Goal: Find specific page/section: Find specific page/section

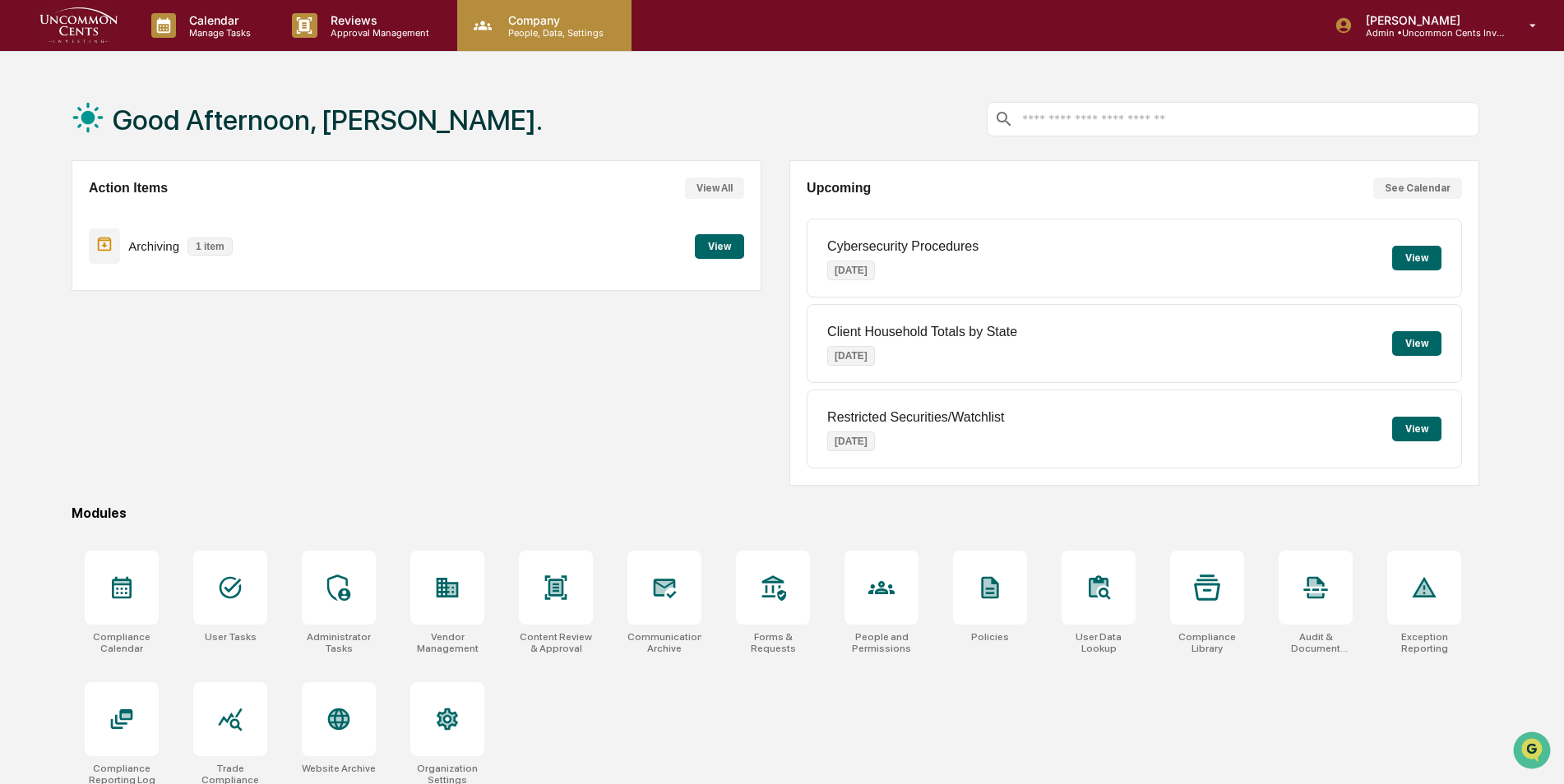
click at [551, 27] on p "People, Data, Settings" at bounding box center [553, 32] width 117 height 11
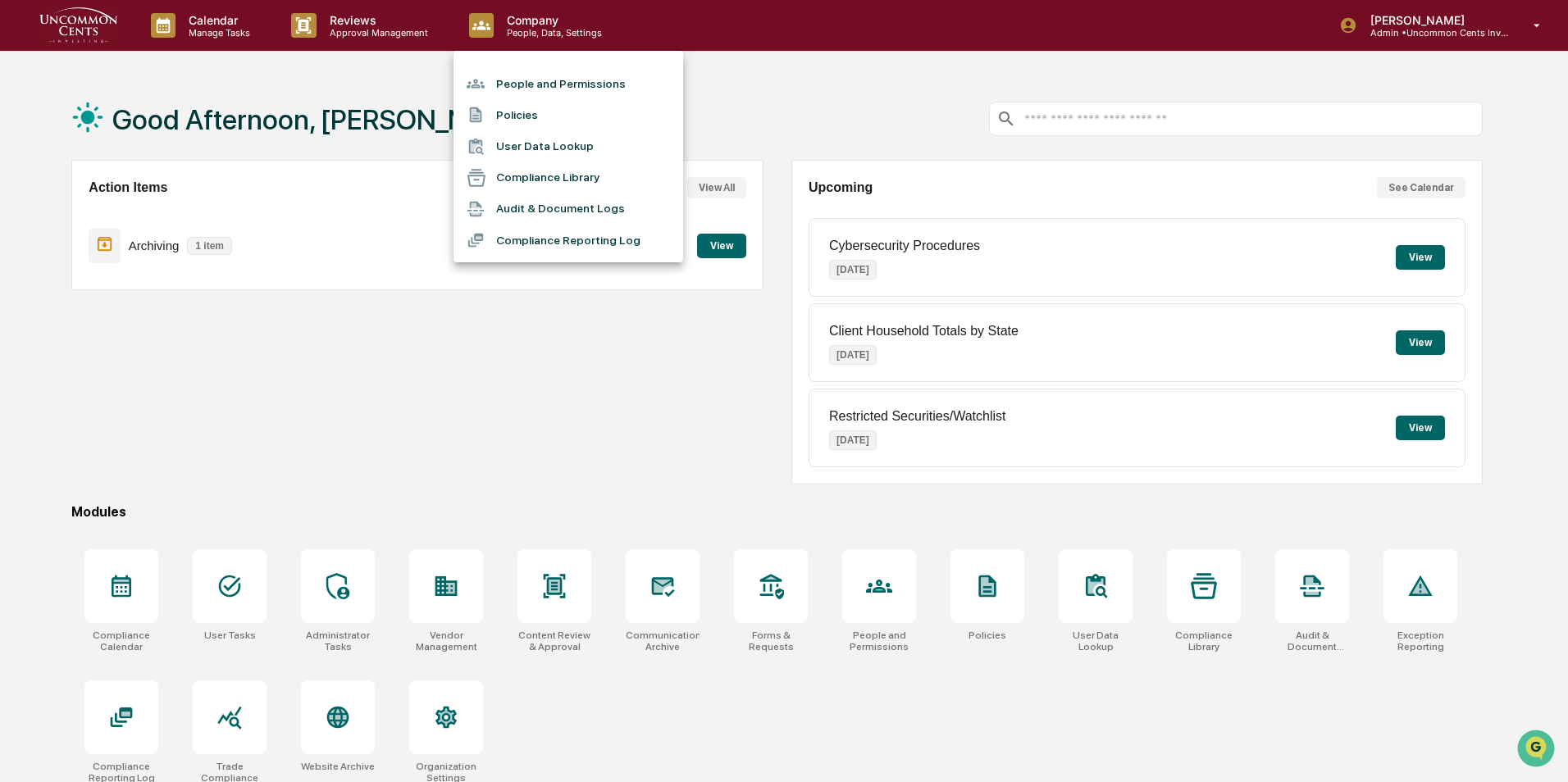
click at [560, 77] on li "People and Permissions" at bounding box center [568, 84] width 229 height 31
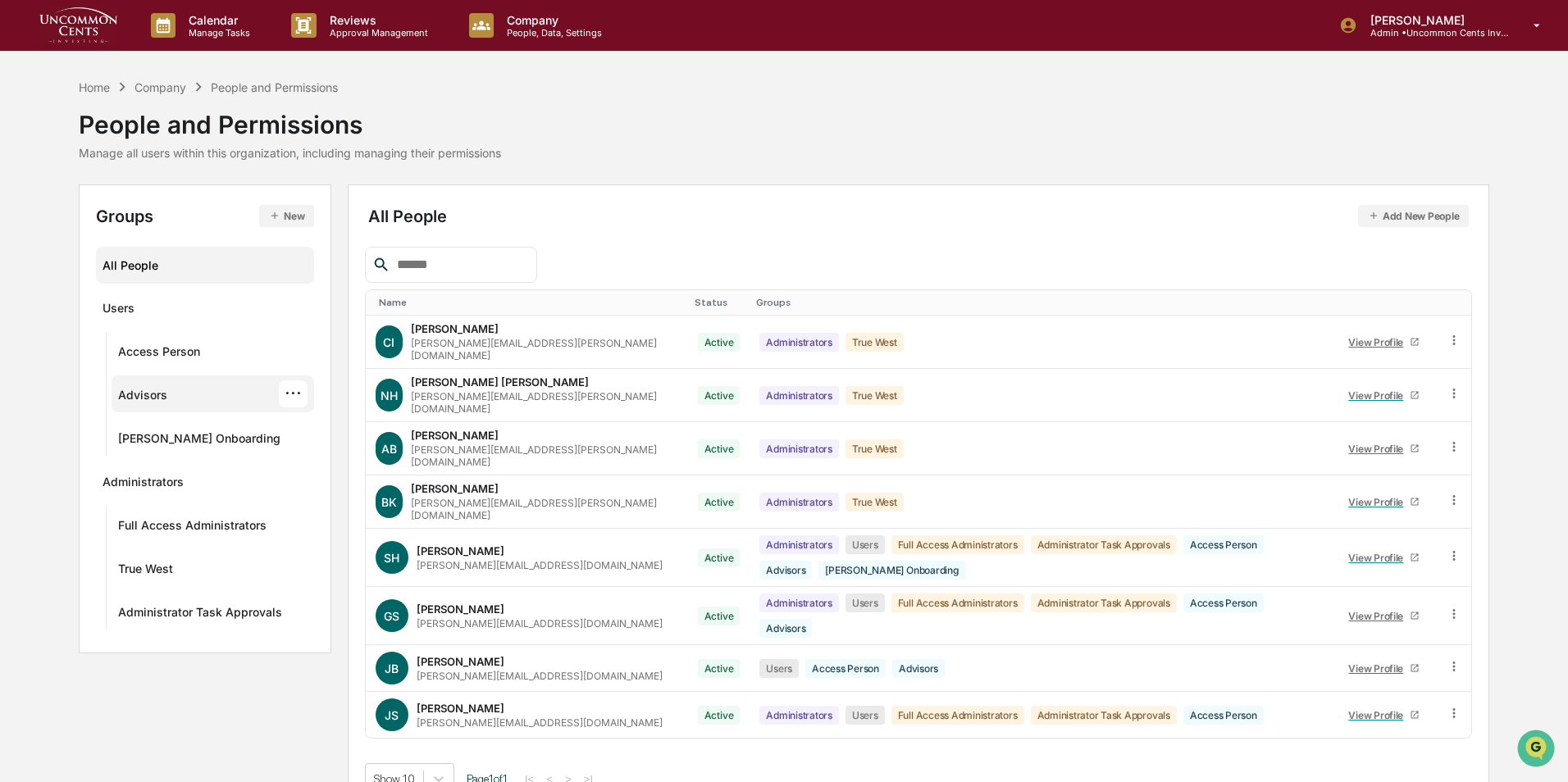
click at [150, 393] on div "Advisors" at bounding box center [142, 397] width 49 height 19
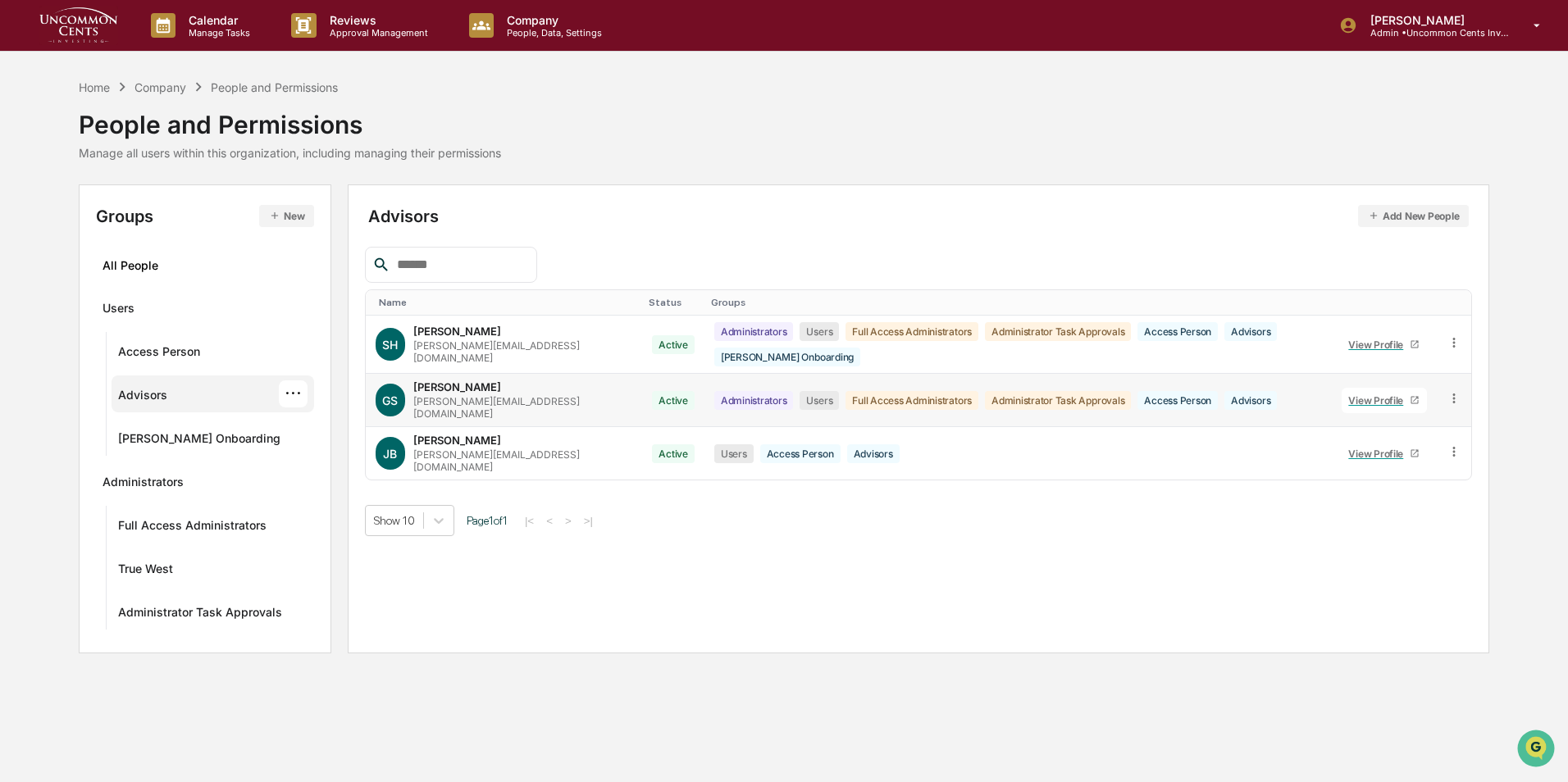
click at [1411, 397] on icon at bounding box center [1415, 400] width 7 height 7
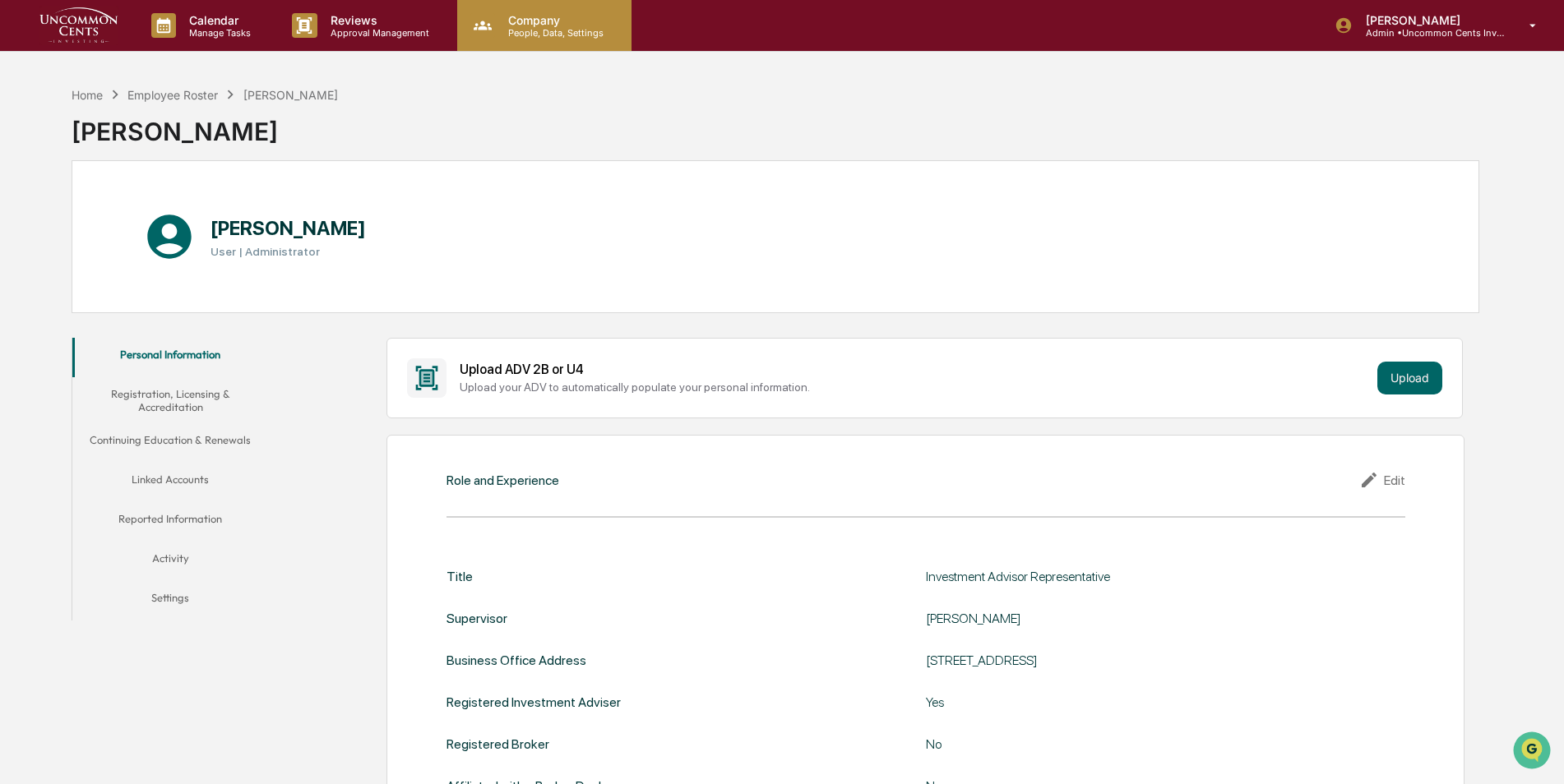
click at [535, 27] on p "People, Data, Settings" at bounding box center [553, 32] width 117 height 11
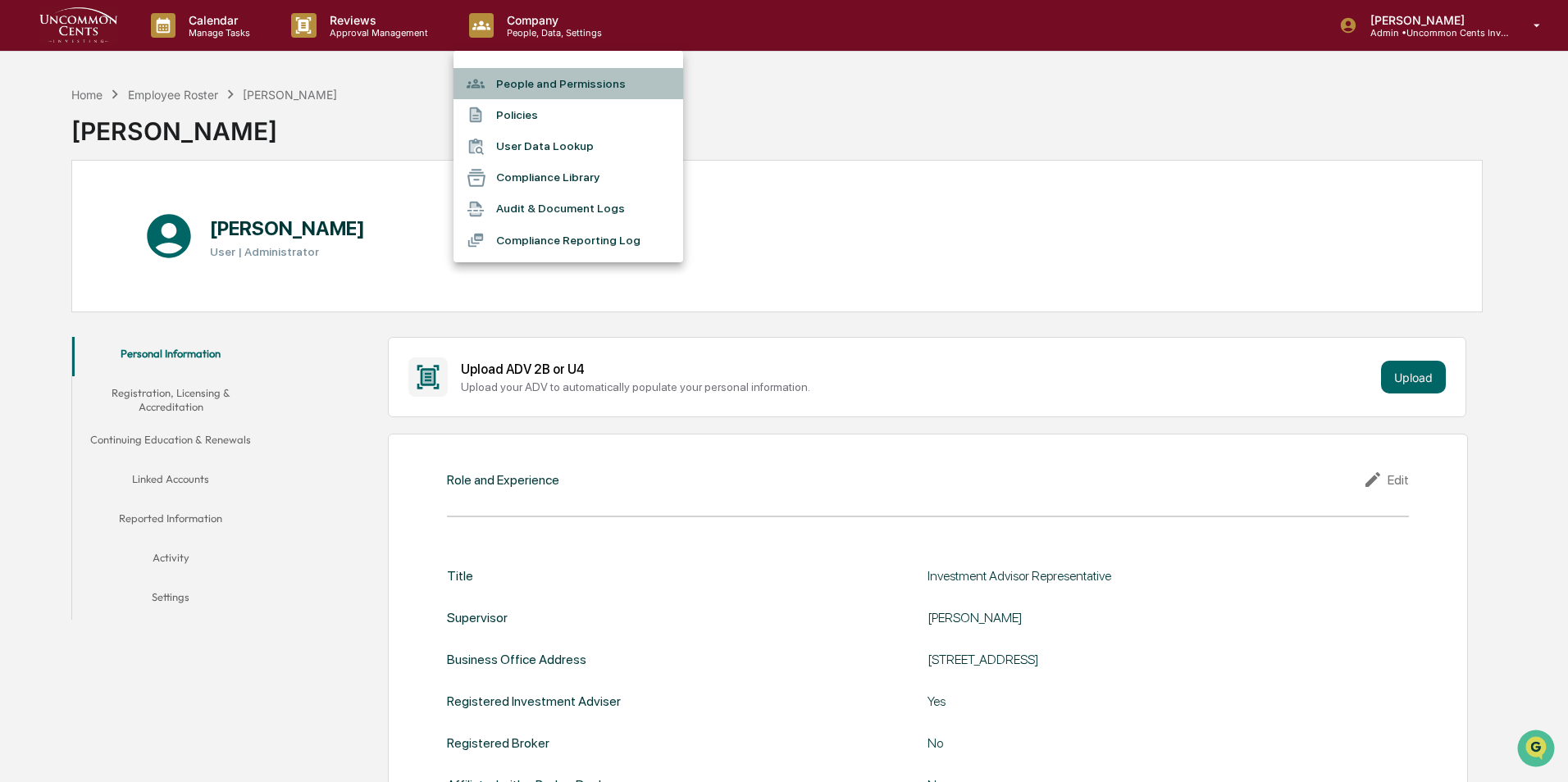
click at [524, 79] on li "People and Permissions" at bounding box center [568, 84] width 229 height 31
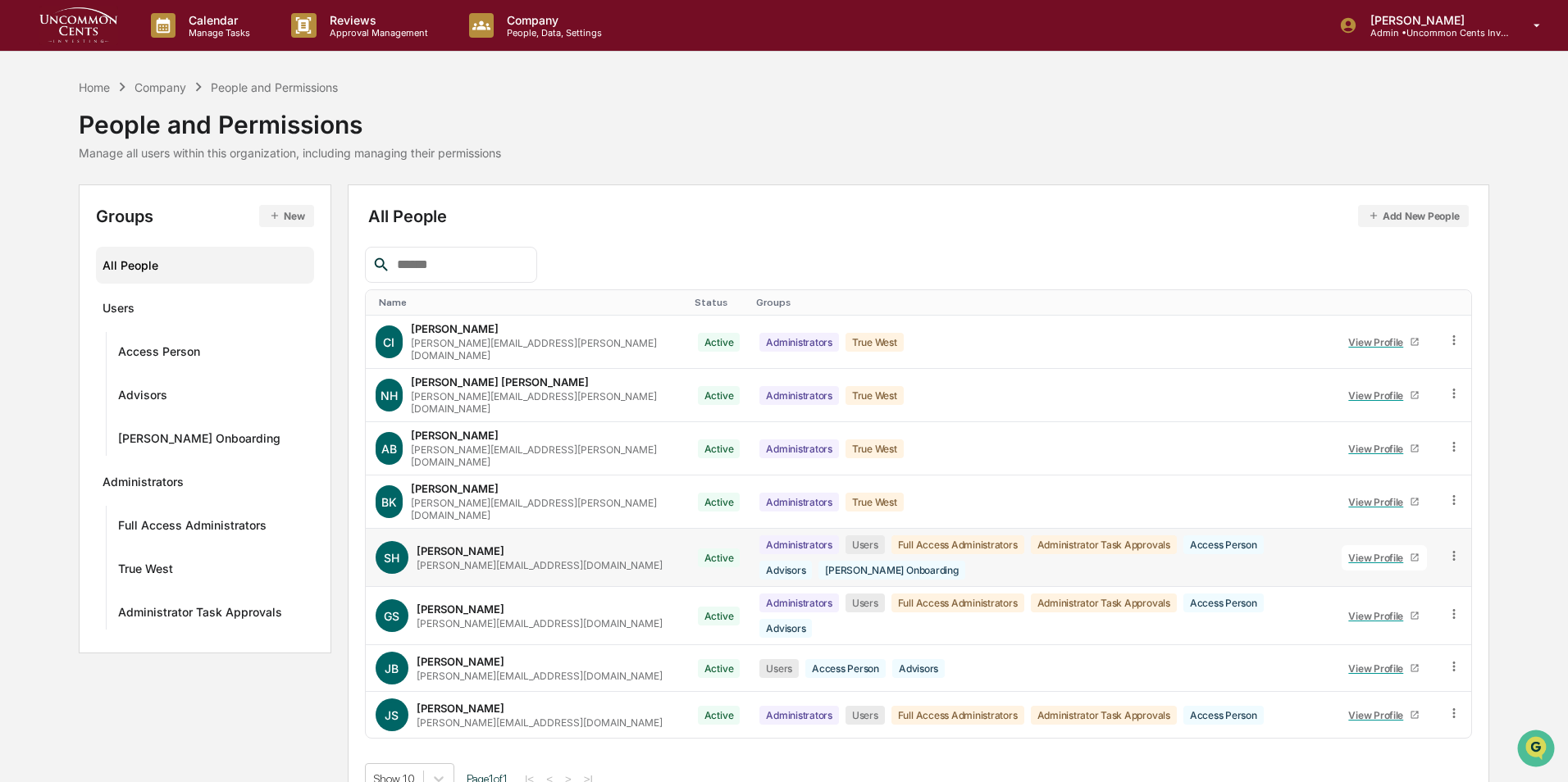
click at [1418, 553] on icon at bounding box center [1415, 557] width 10 height 10
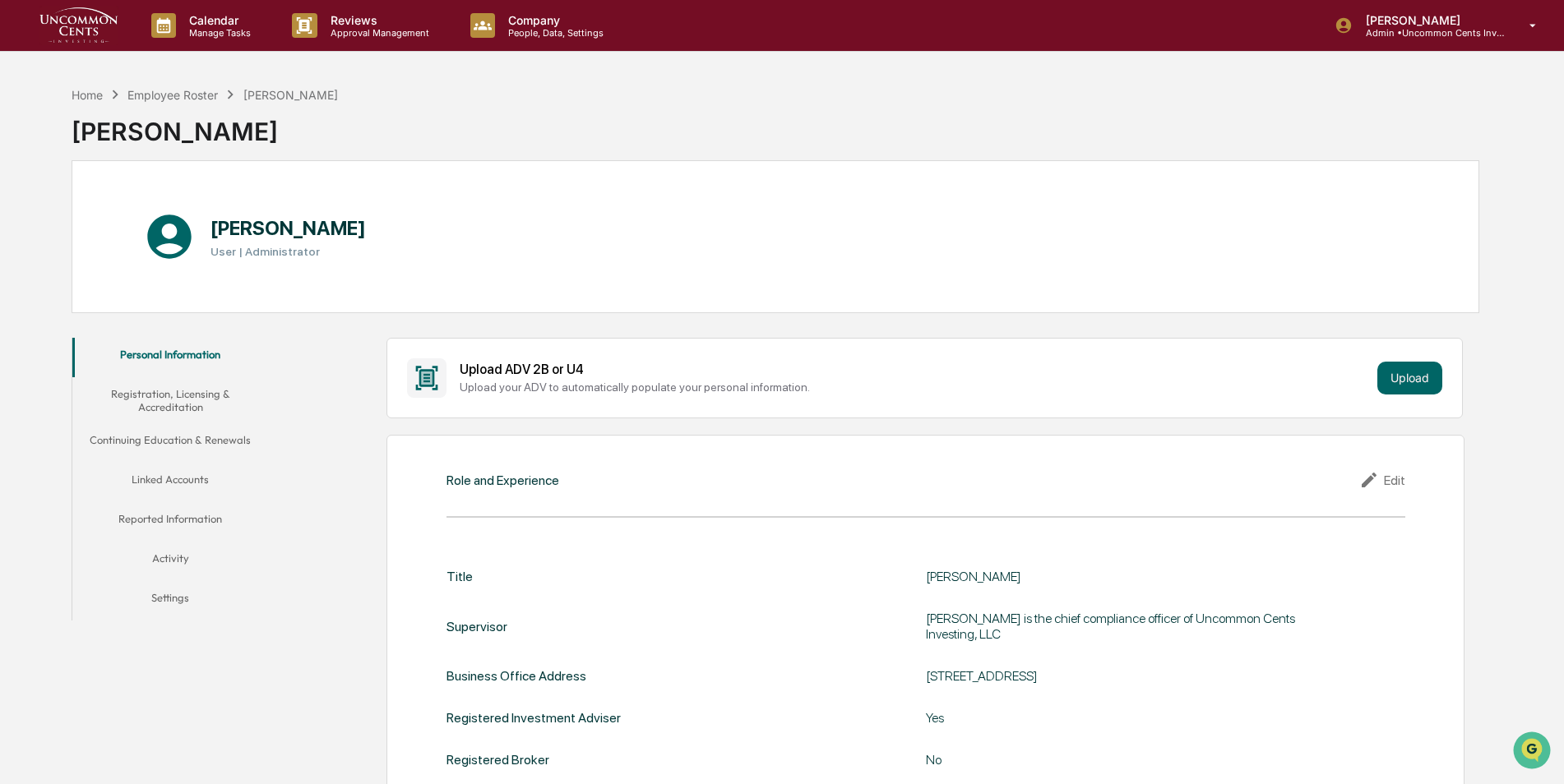
click at [181, 399] on button "Registration, Licensing & Accreditation" at bounding box center [171, 400] width 197 height 47
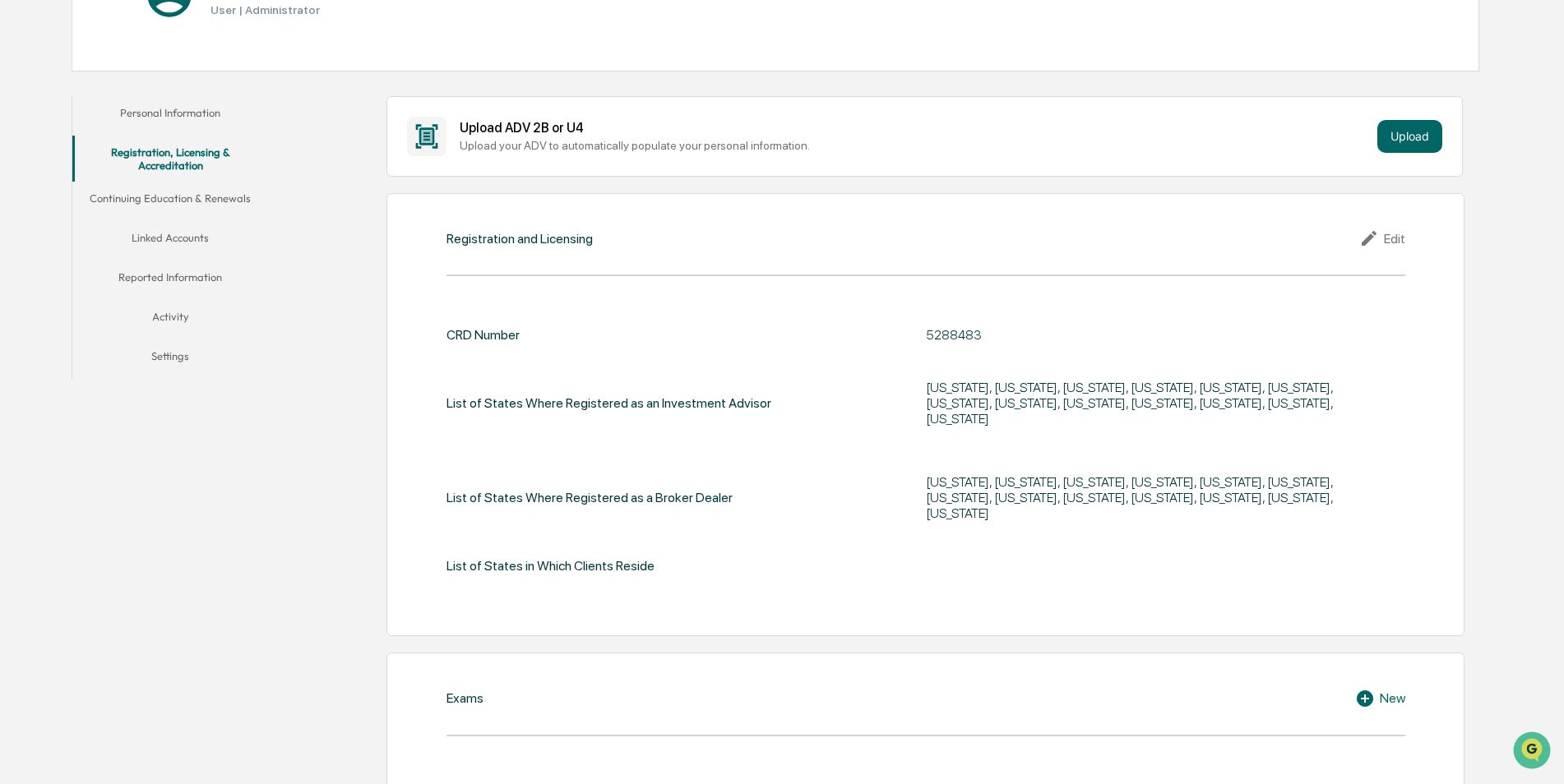
scroll to position [247, 0]
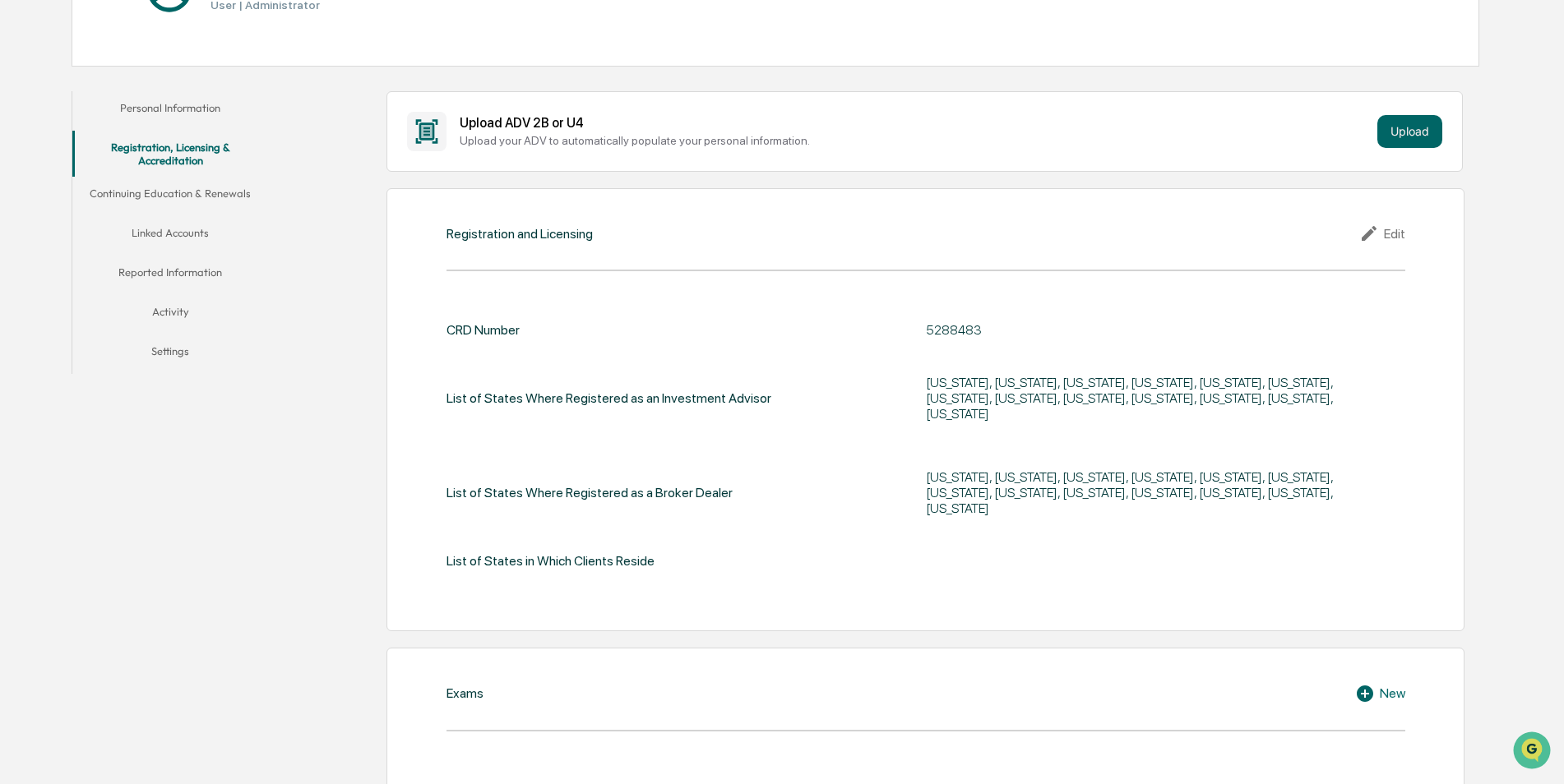
click at [1367, 230] on icon at bounding box center [1371, 233] width 25 height 19
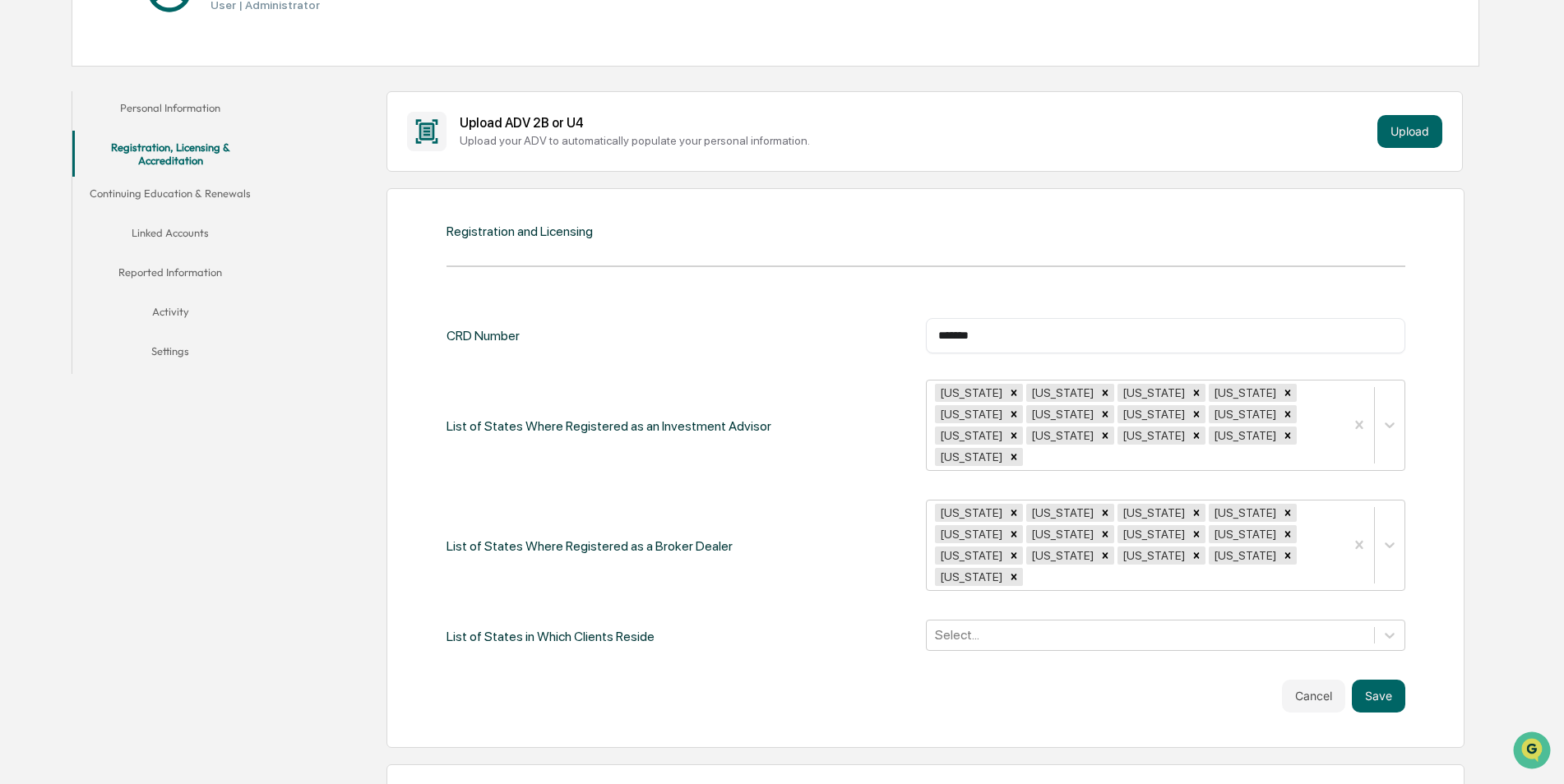
click at [806, 360] on div "CRD Number ******* ​ List of States Where Registered as an Investment Advisor […" at bounding box center [926, 485] width 959 height 335
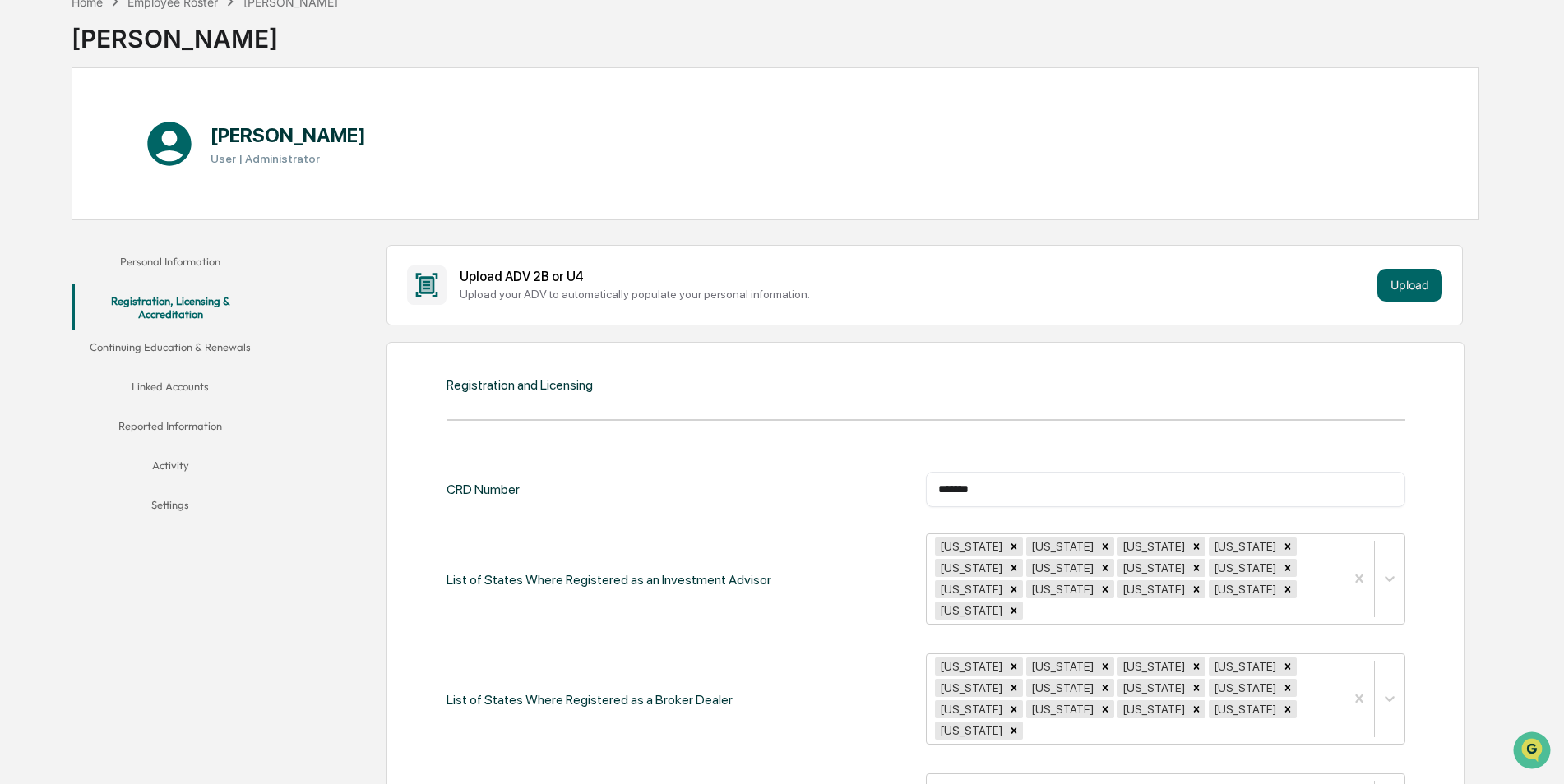
scroll to position [0, 0]
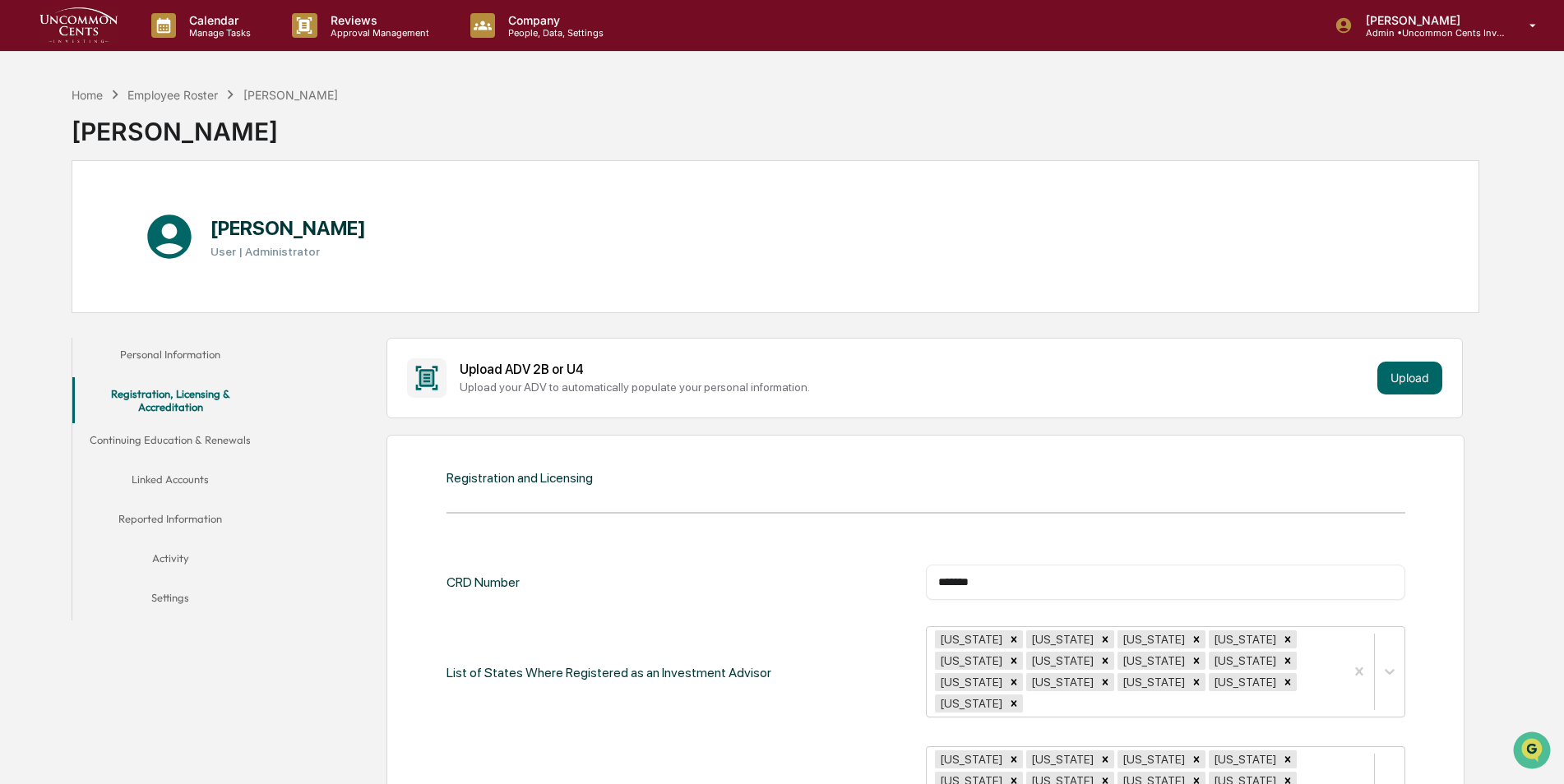
click at [201, 353] on button "Personal Information" at bounding box center [171, 358] width 197 height 40
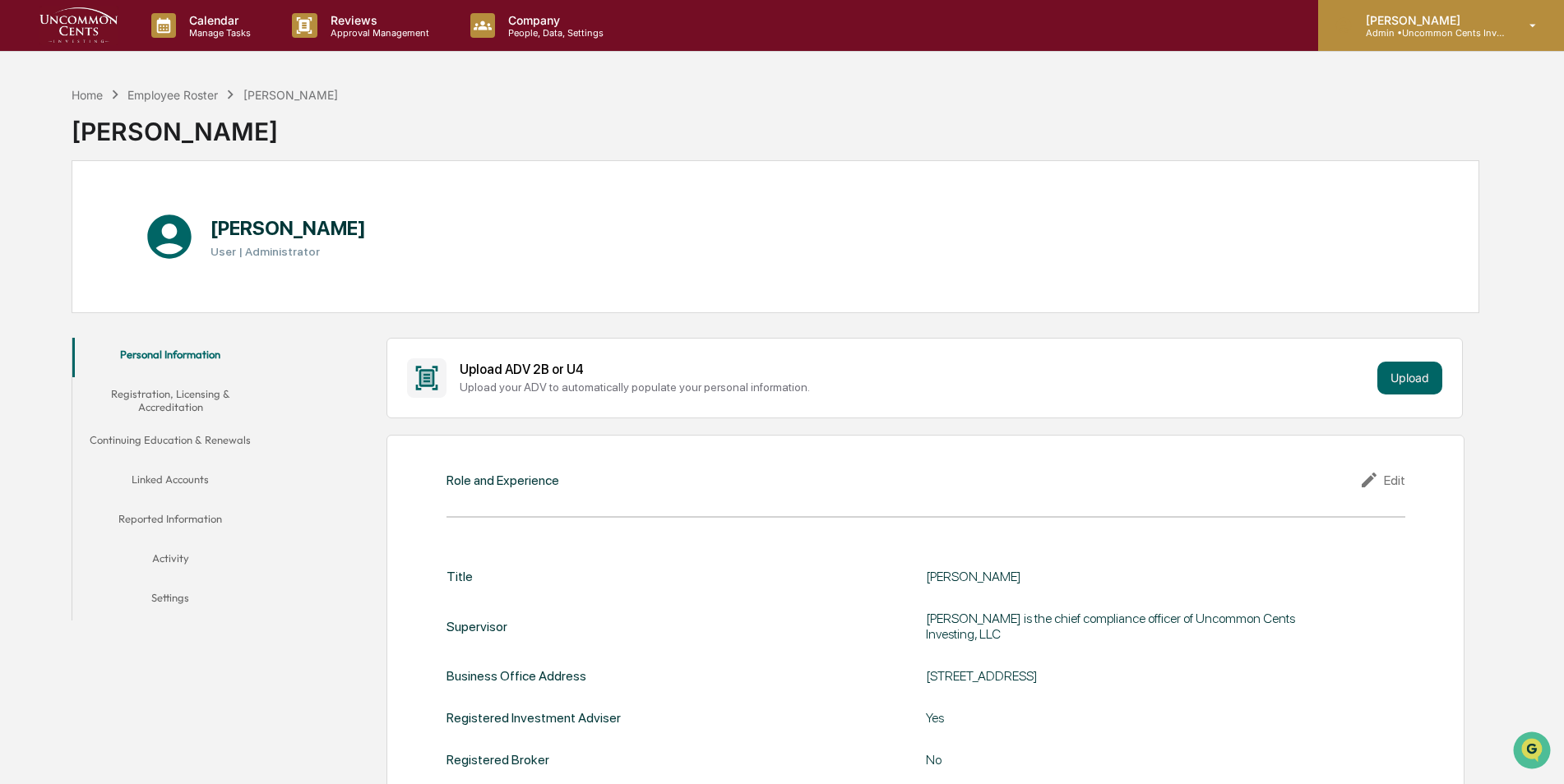
click at [1437, 36] on p "Admin • Uncommon Cents Investing" at bounding box center [1429, 32] width 153 height 11
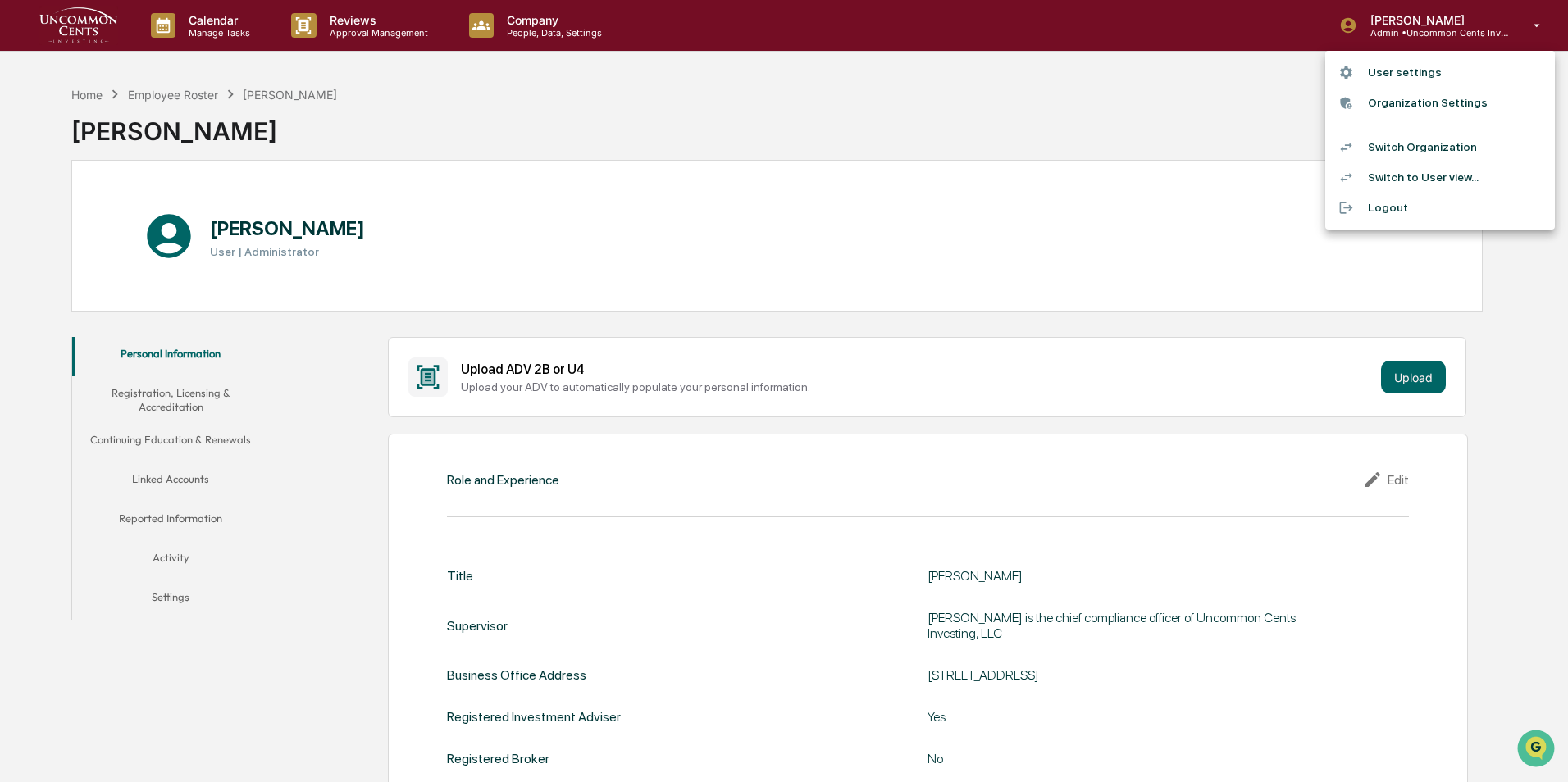
drag, startPoint x: 1036, startPoint y: 159, endPoint x: 829, endPoint y: 162, distance: 207.0
click at [1034, 159] on div at bounding box center [784, 391] width 1568 height 782
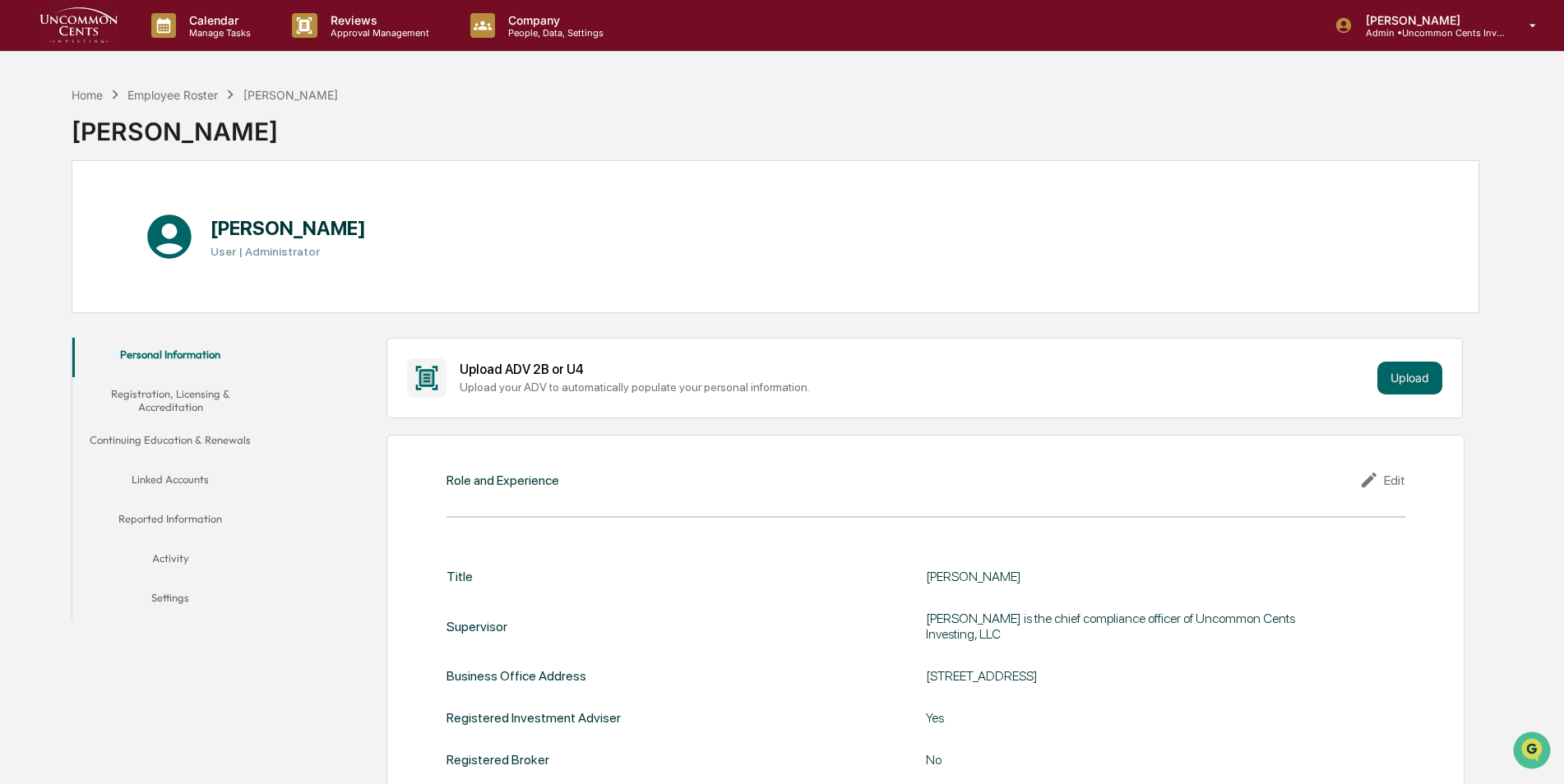
click at [83, 86] on div "Home Employee Roster [PERSON_NAME]" at bounding box center [204, 95] width 266 height 19
click at [86, 88] on div "Home" at bounding box center [87, 95] width 32 height 14
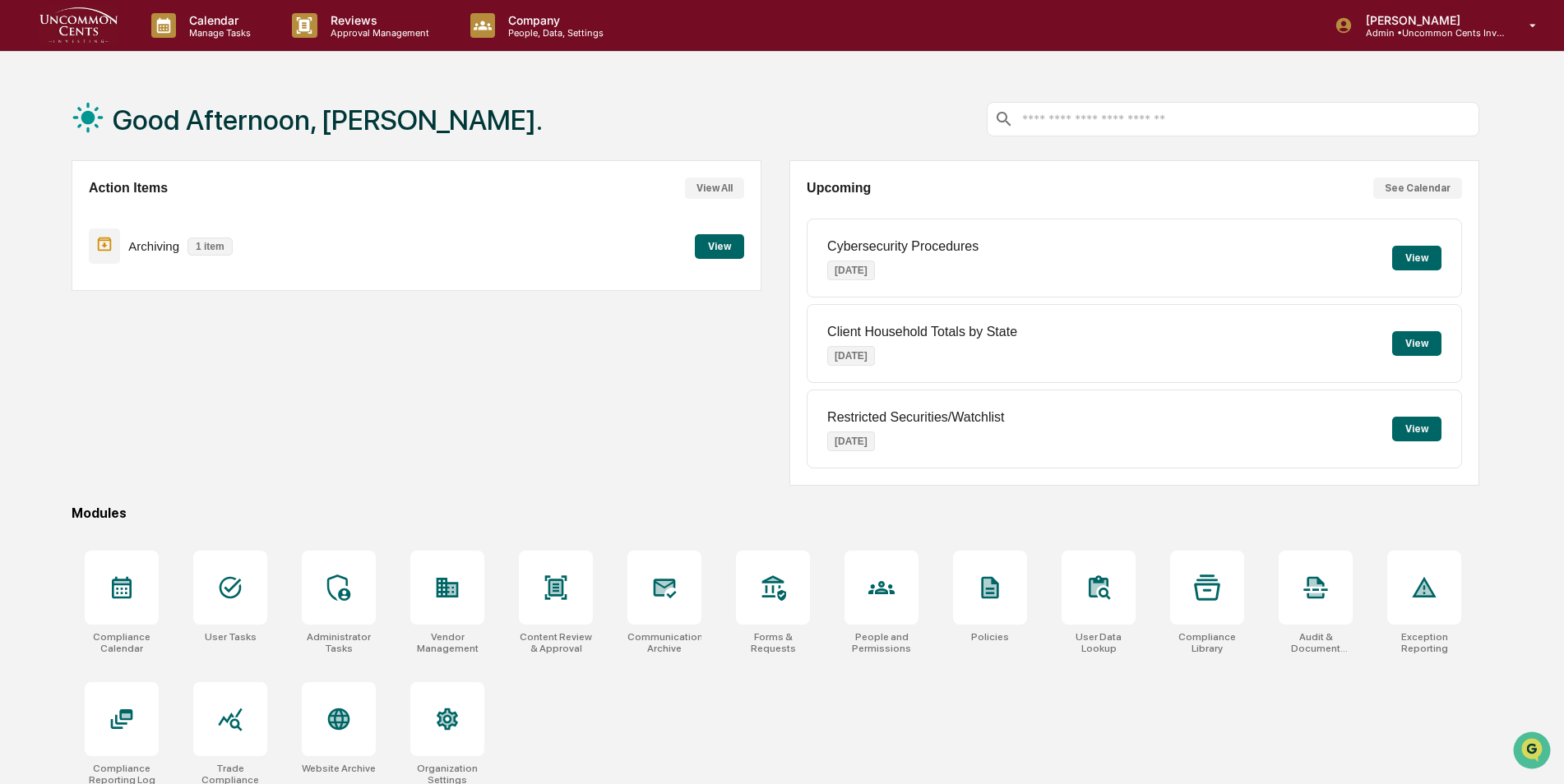
click at [502, 318] on div "Action Items View All Archiving 1 item View" at bounding box center [416, 322] width 690 height 325
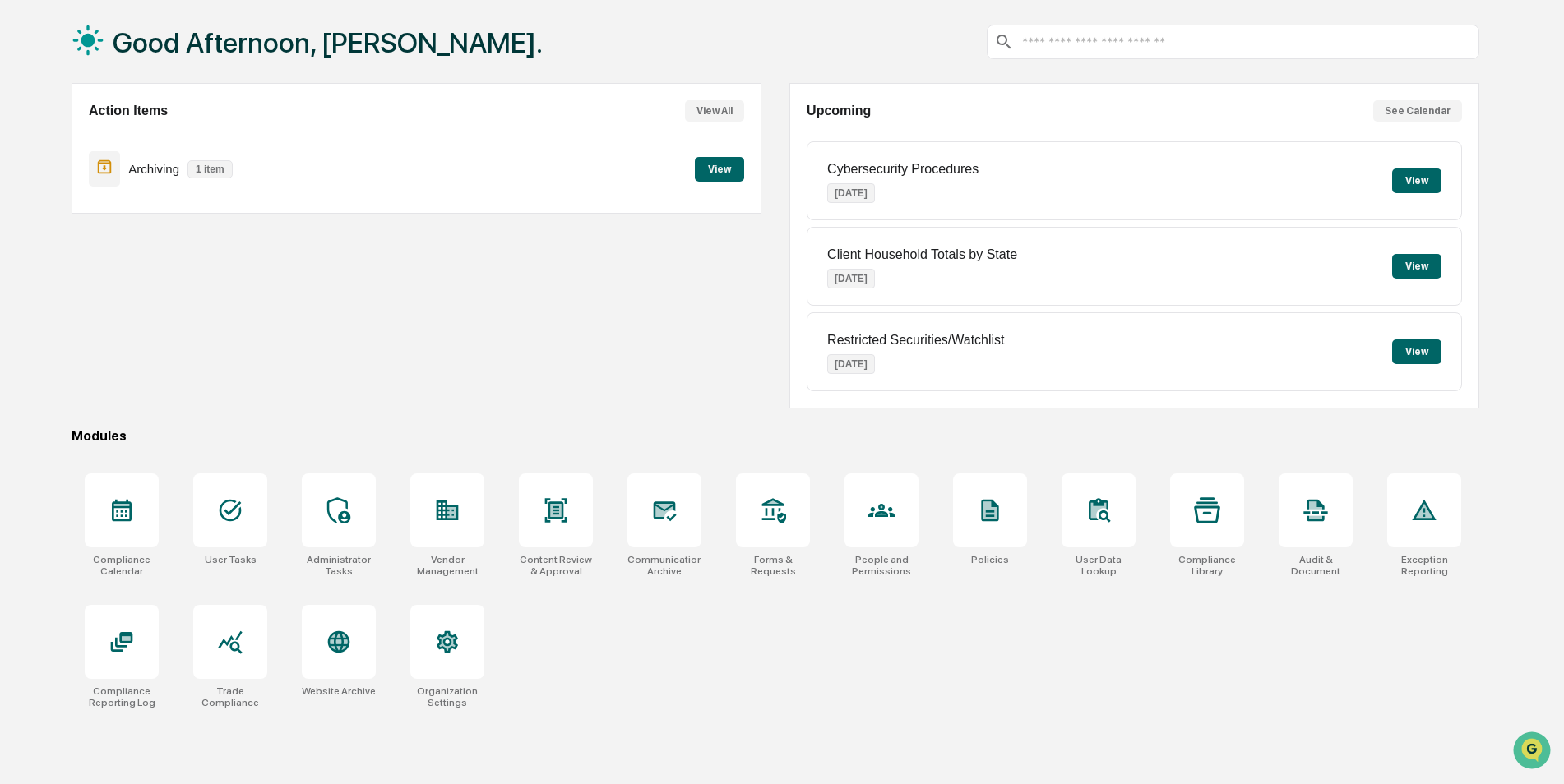
scroll to position [78, 0]
click at [447, 520] on icon at bounding box center [448, 509] width 22 height 19
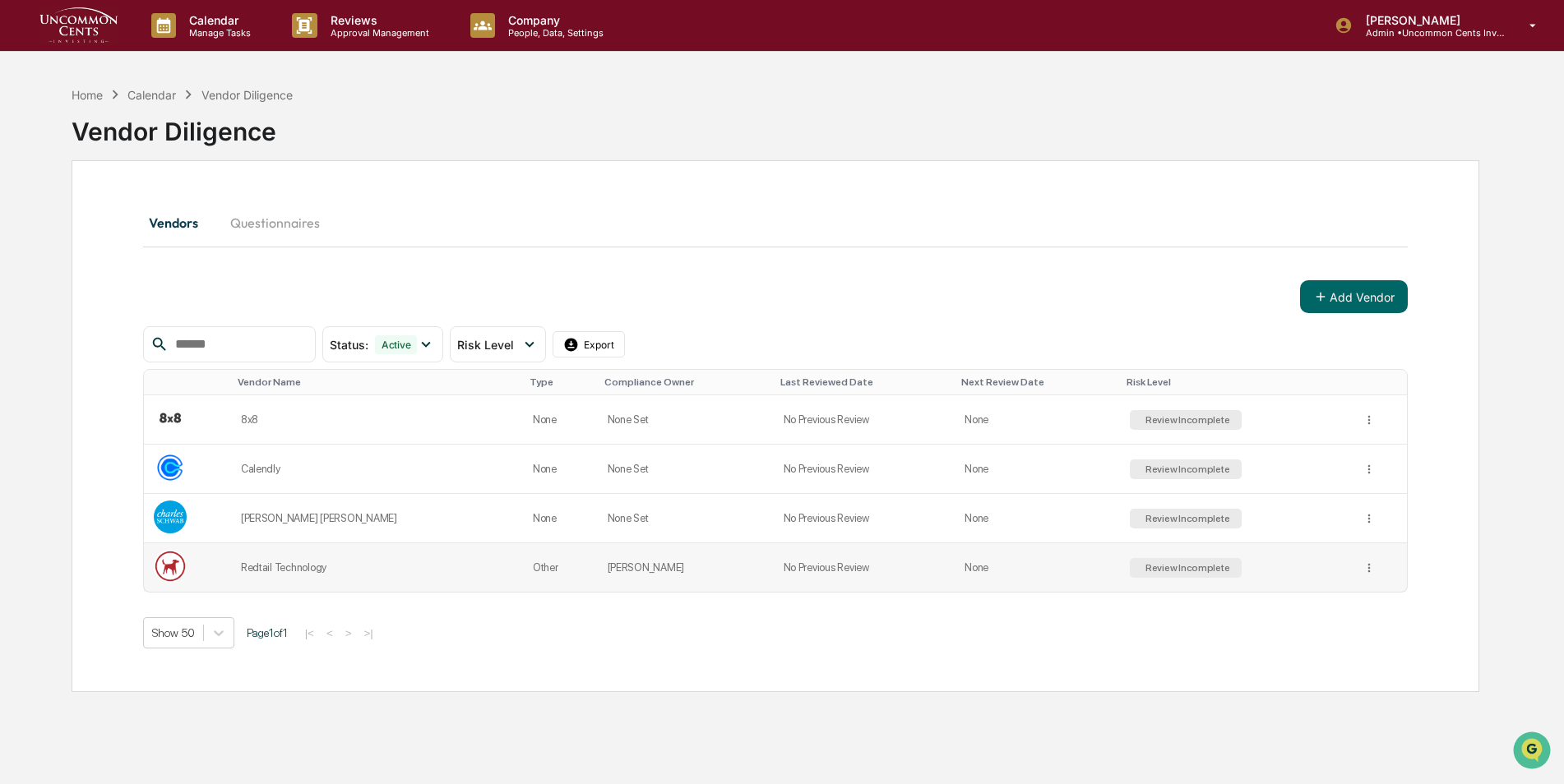
click at [417, 580] on td "Redtail Technology" at bounding box center [376, 567] width 292 height 48
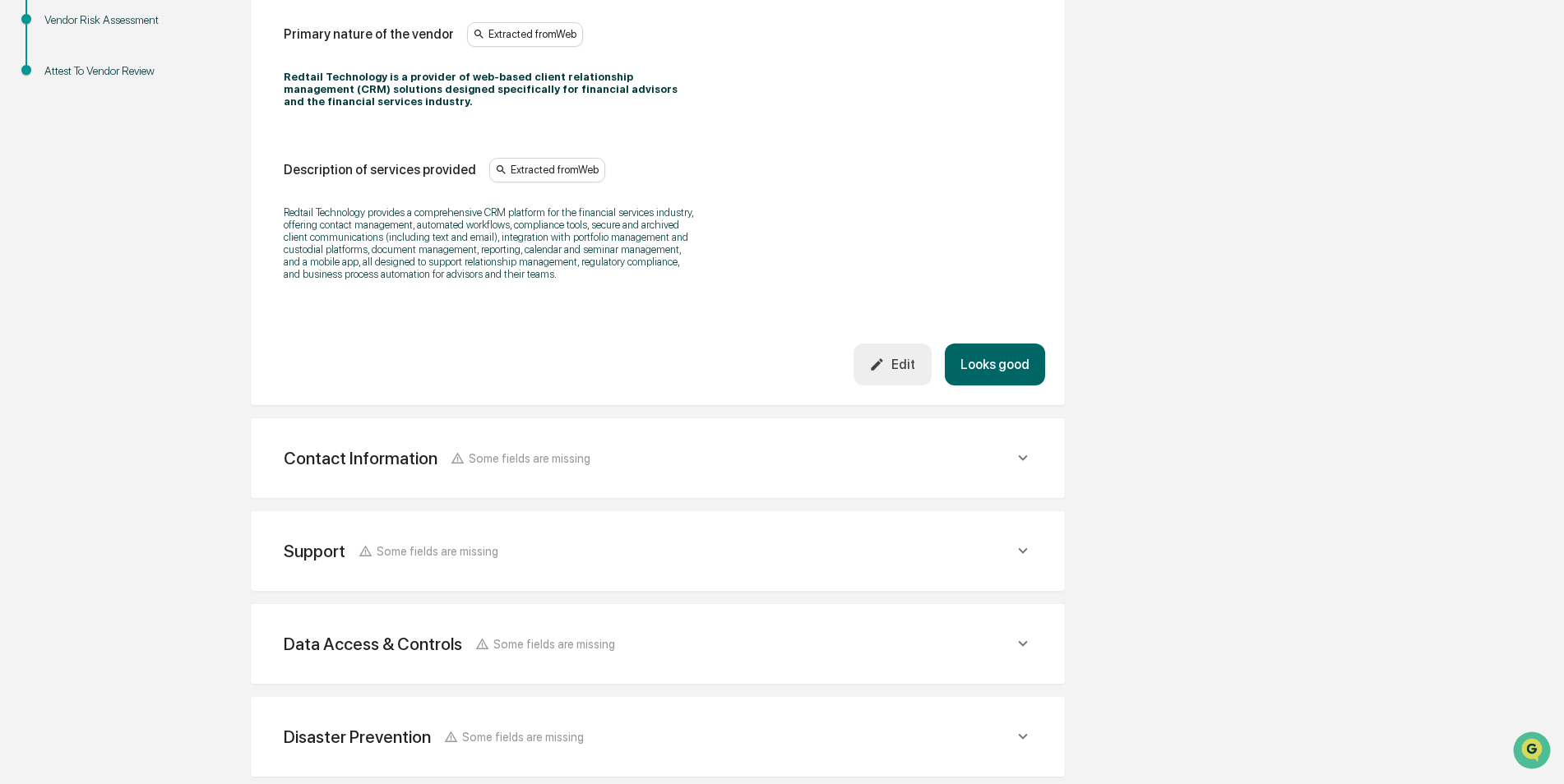
scroll to position [411, 0]
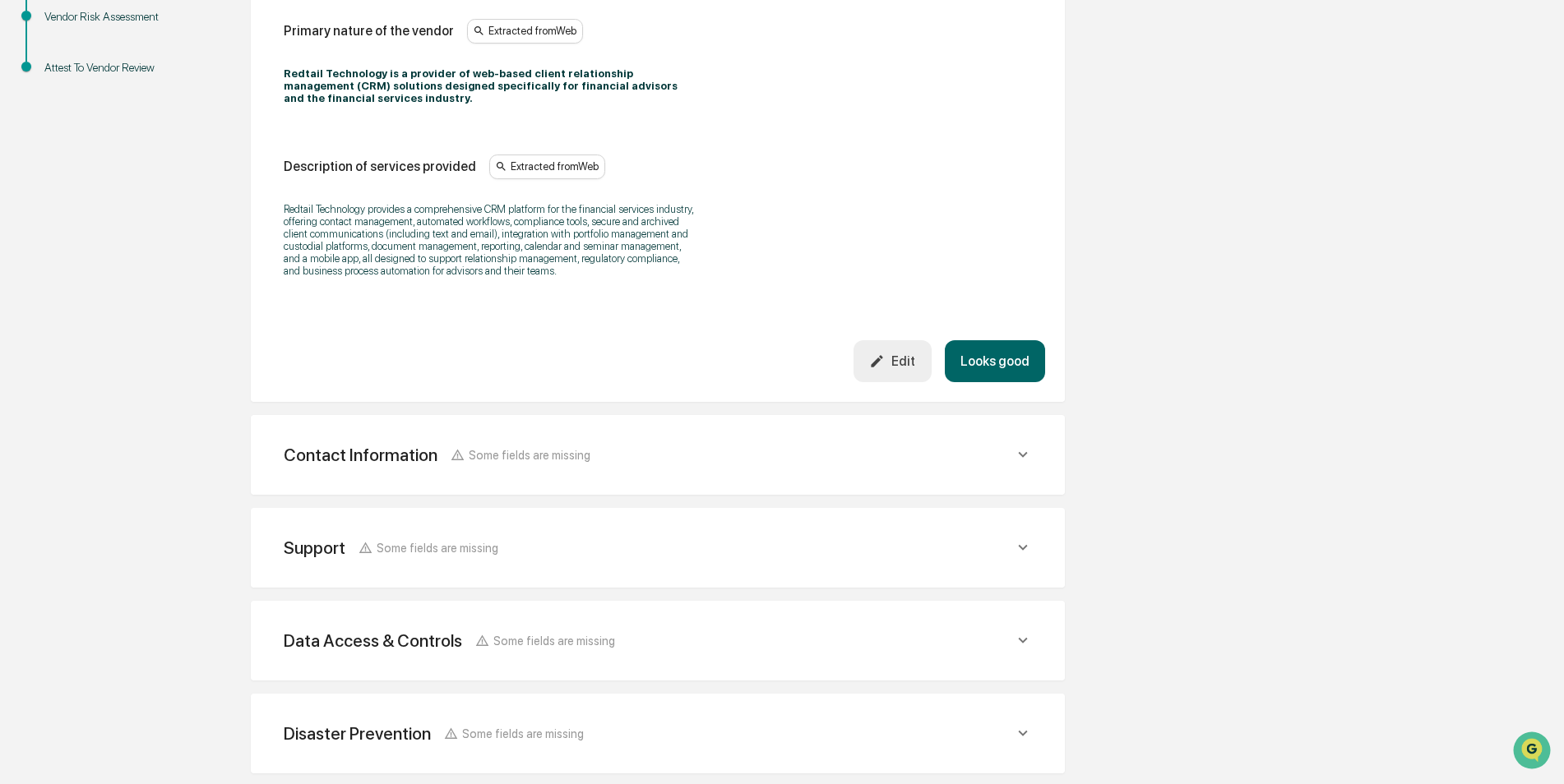
click at [1022, 448] on icon at bounding box center [1024, 455] width 19 height 19
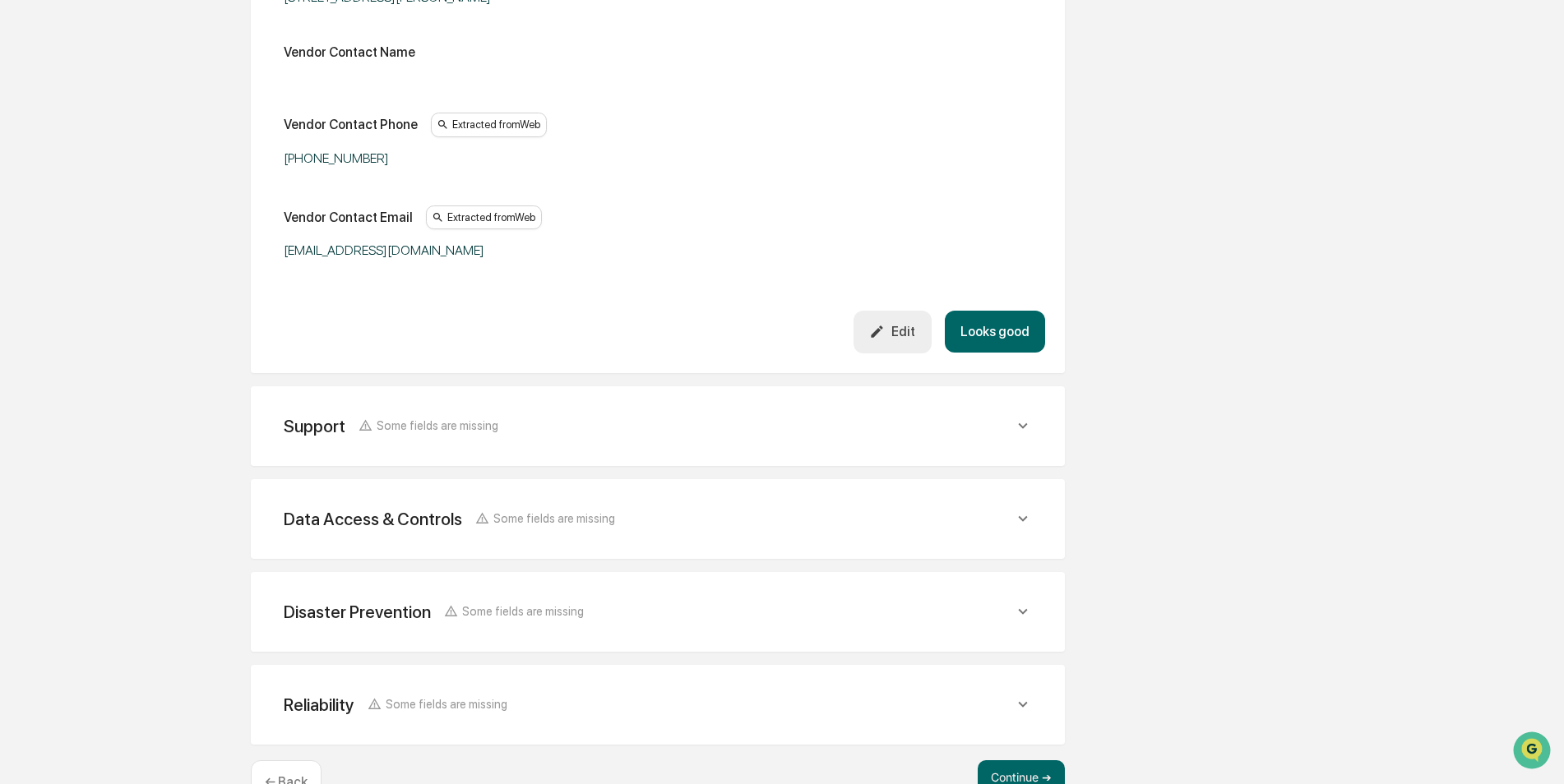
scroll to position [1021, 0]
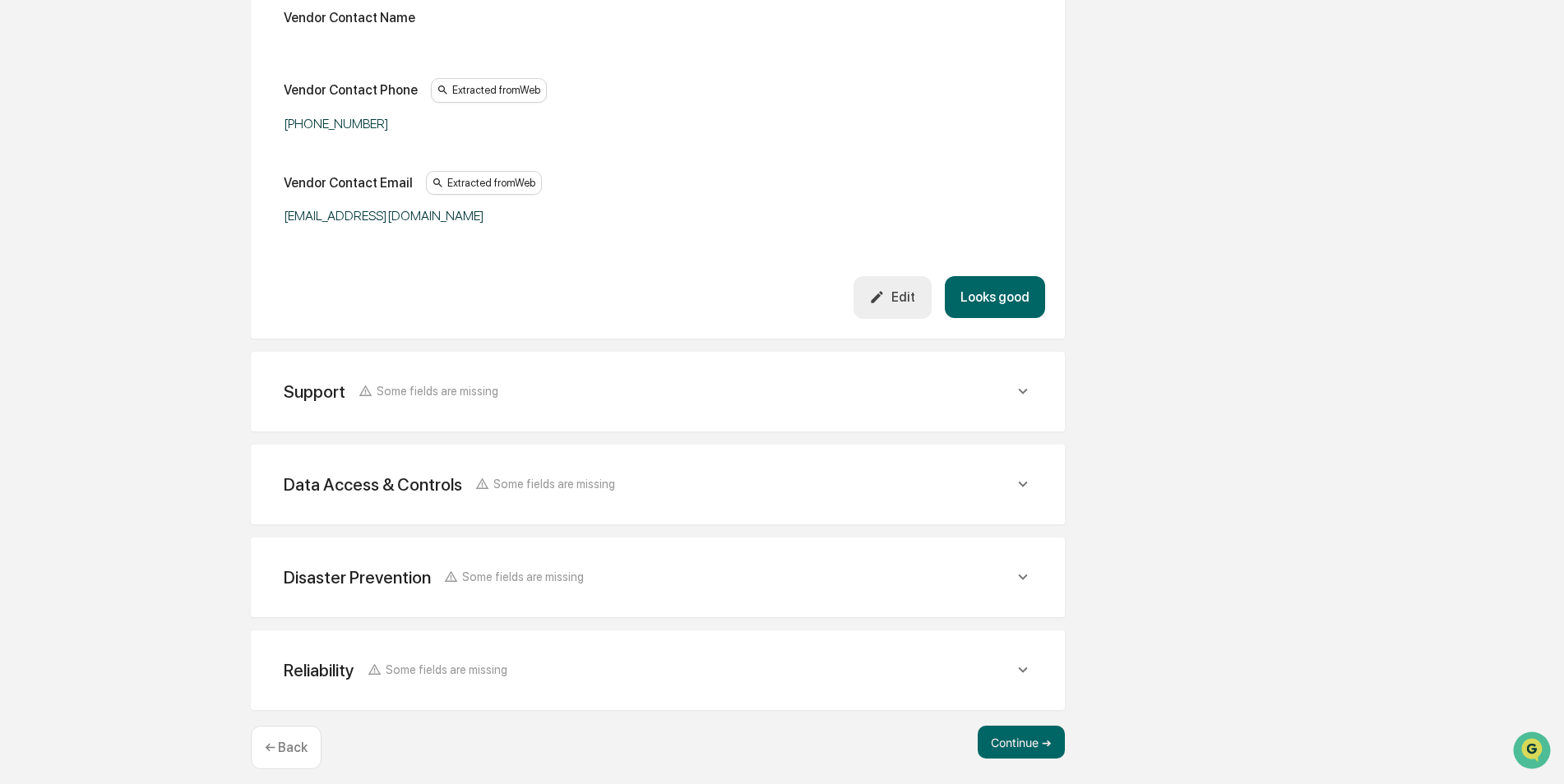
click at [1024, 389] on icon at bounding box center [1023, 392] width 9 height 6
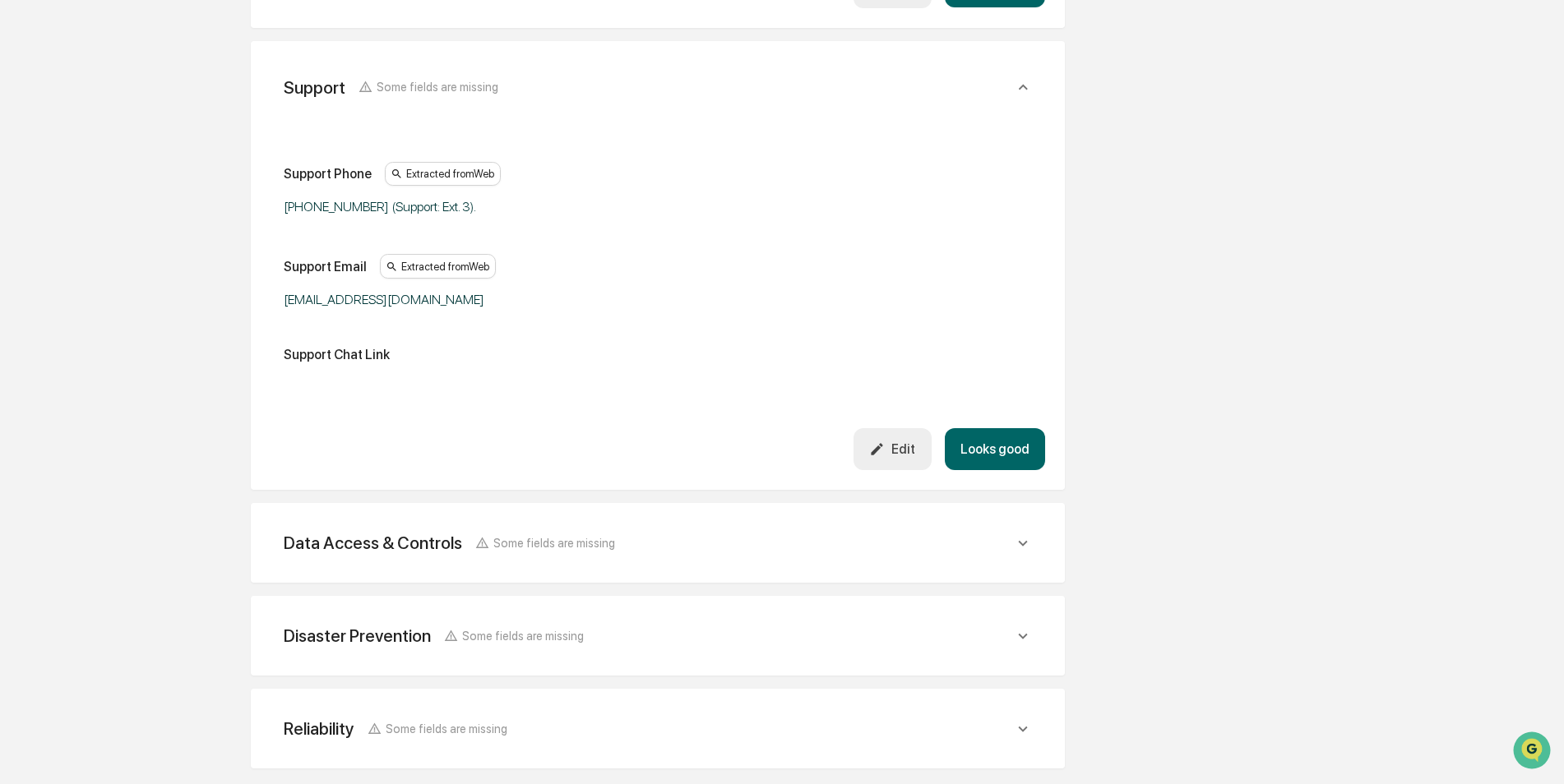
scroll to position [1391, 0]
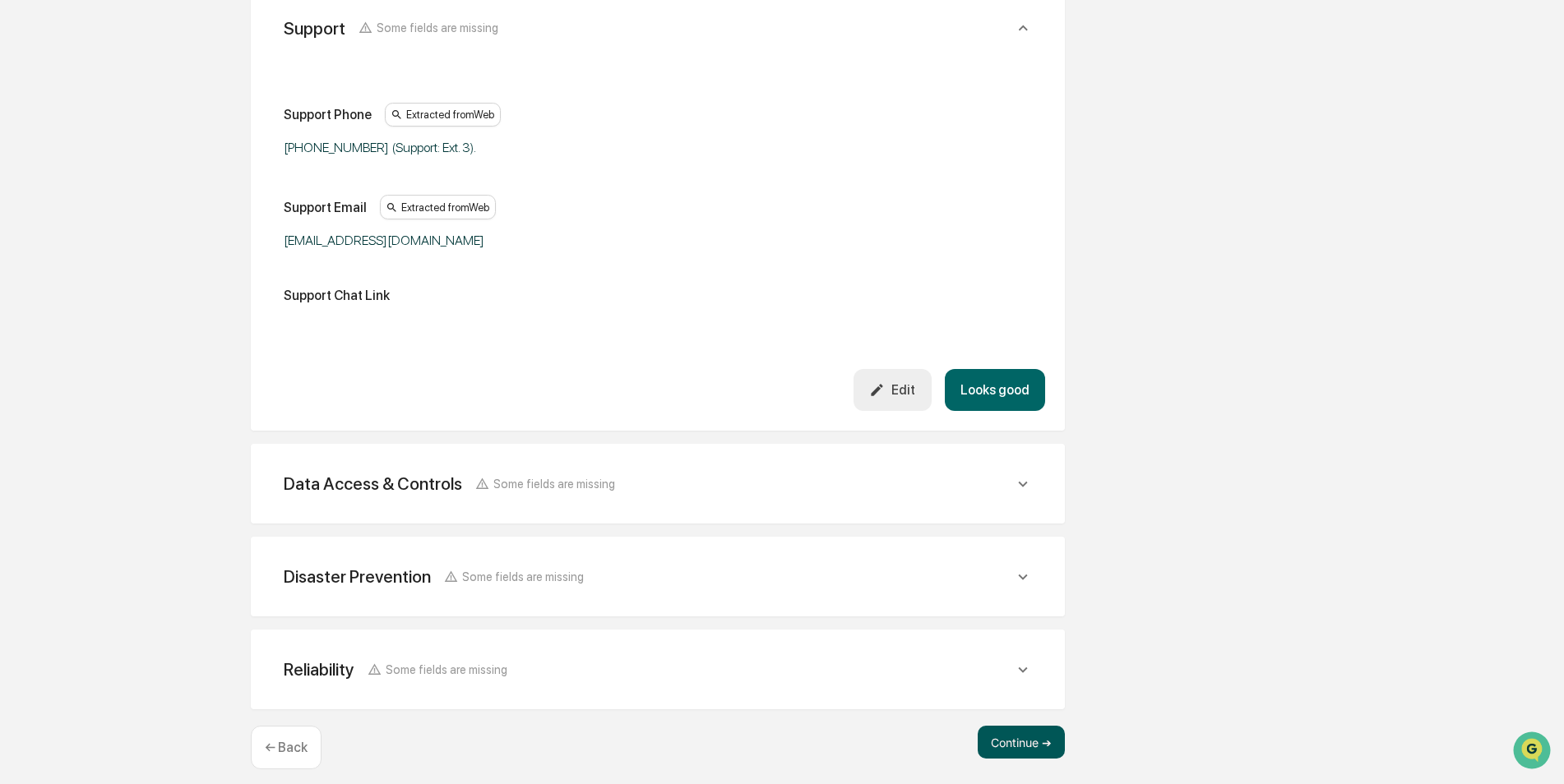
click at [1015, 730] on button "Continue ➔" at bounding box center [1022, 741] width 87 height 32
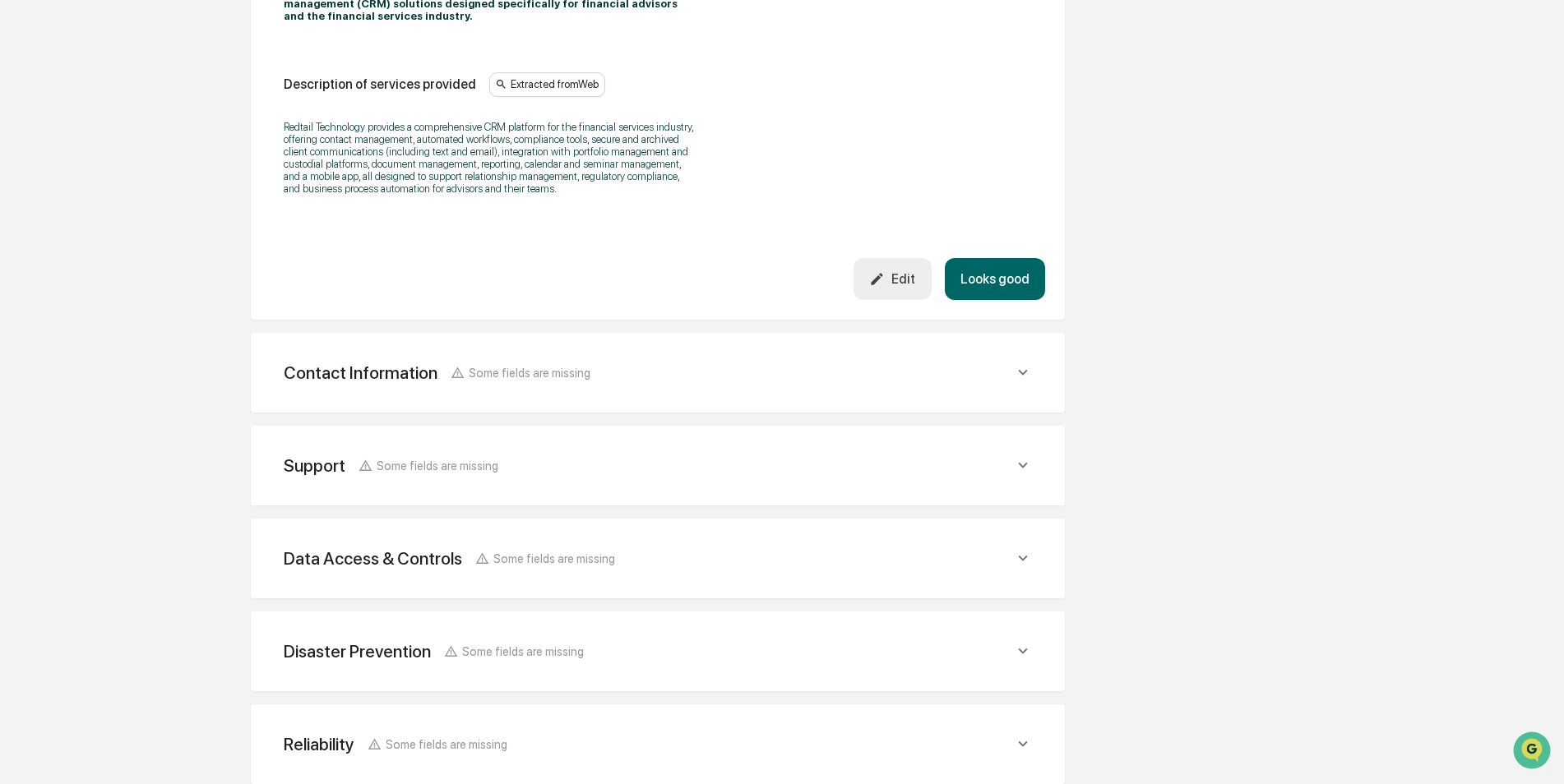
scroll to position [568, 0]
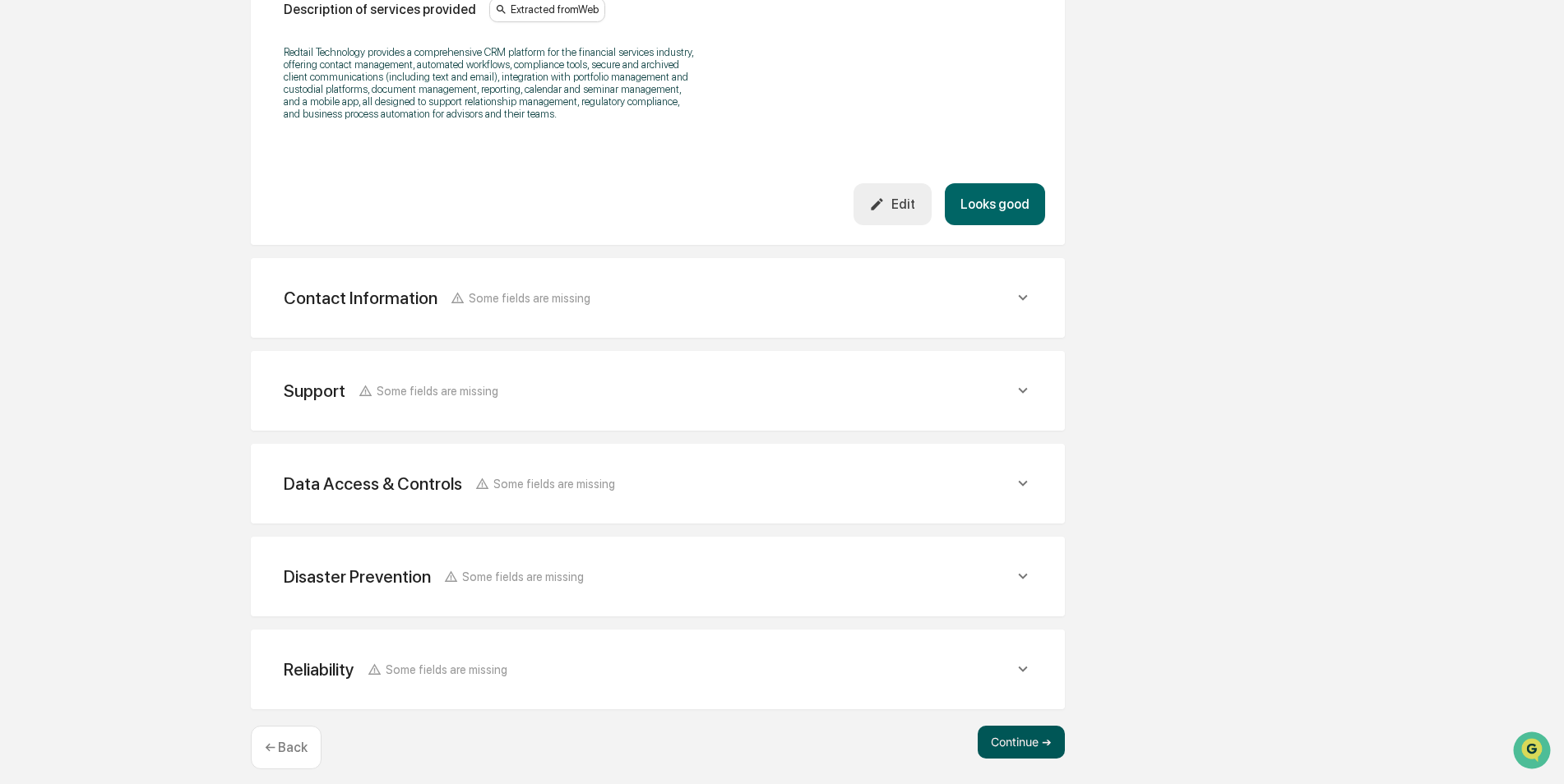
click at [1002, 733] on button "Continue ➔" at bounding box center [1022, 741] width 87 height 32
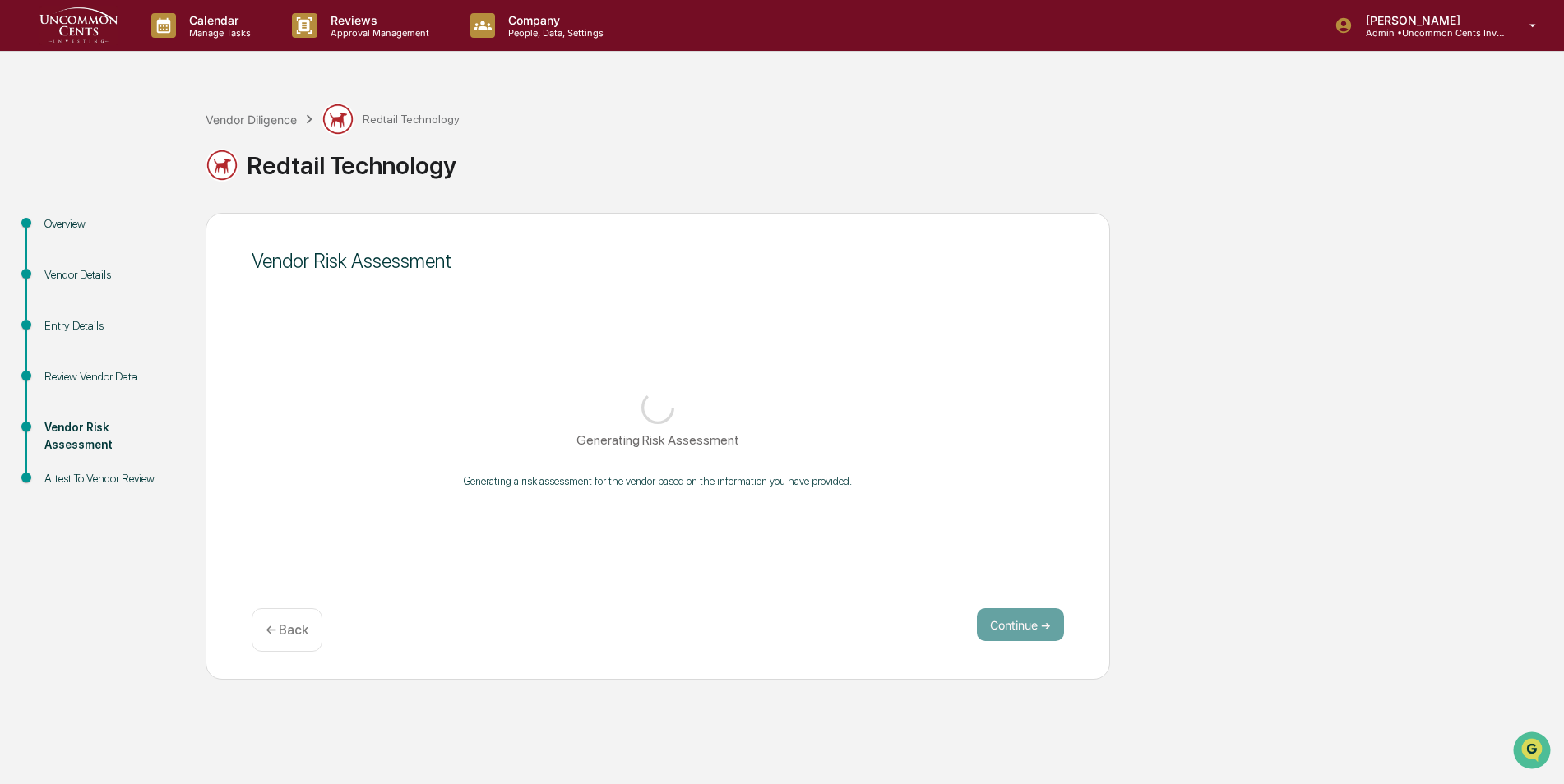
scroll to position [0, 0]
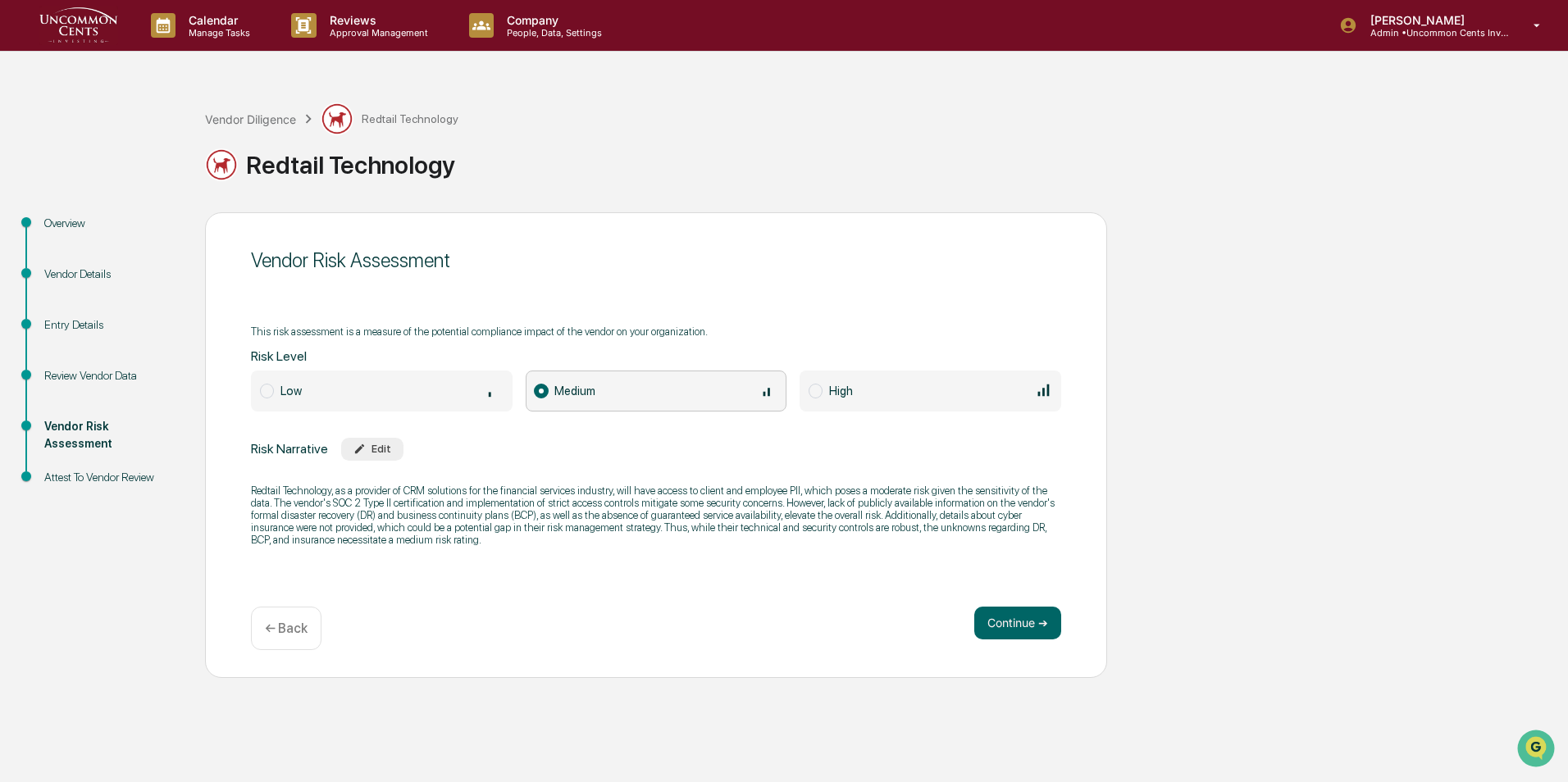
click at [74, 26] on img at bounding box center [79, 25] width 79 height 40
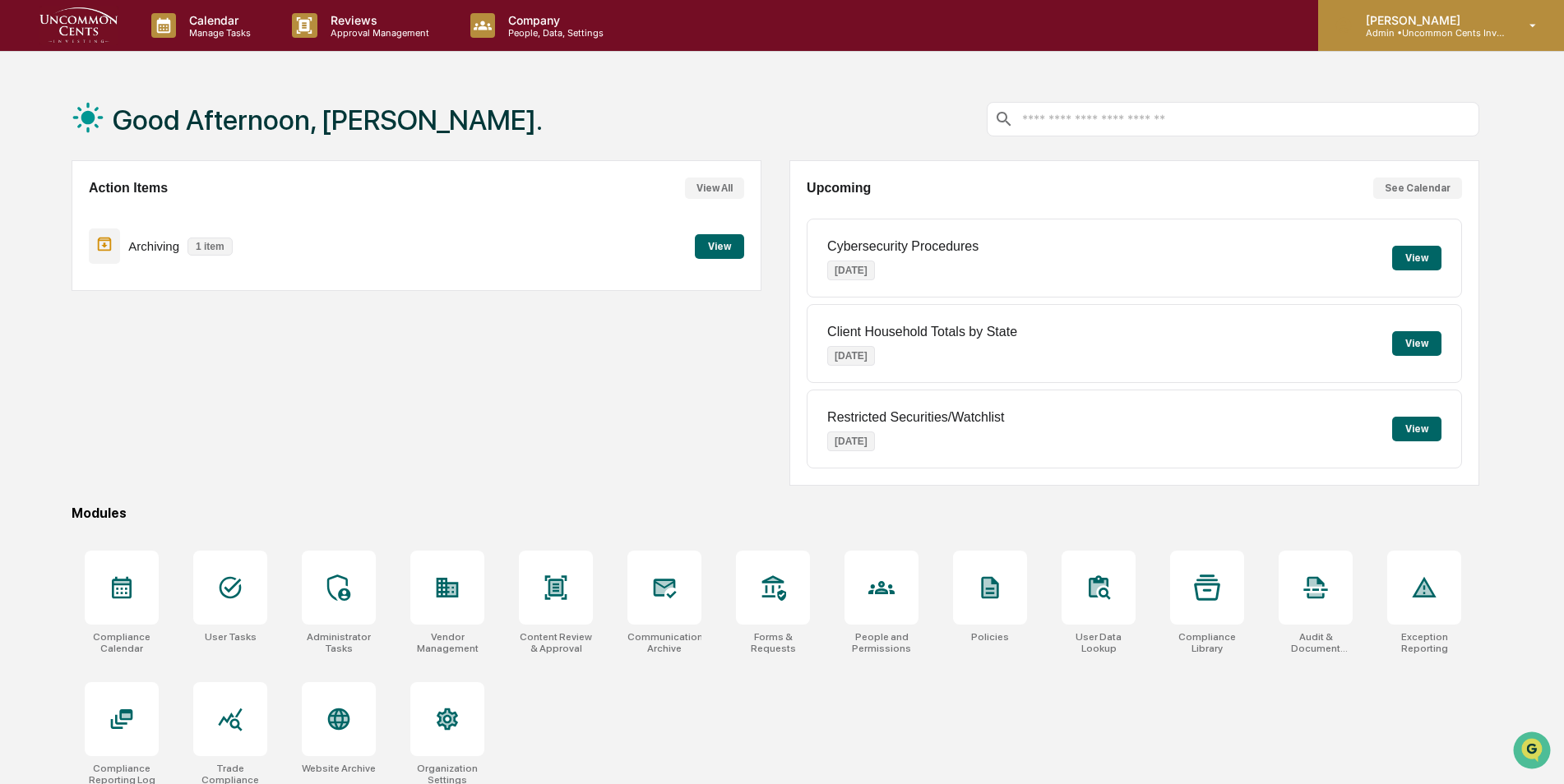
click at [1458, 33] on p "Admin • Uncommon Cents Investing" at bounding box center [1429, 32] width 153 height 11
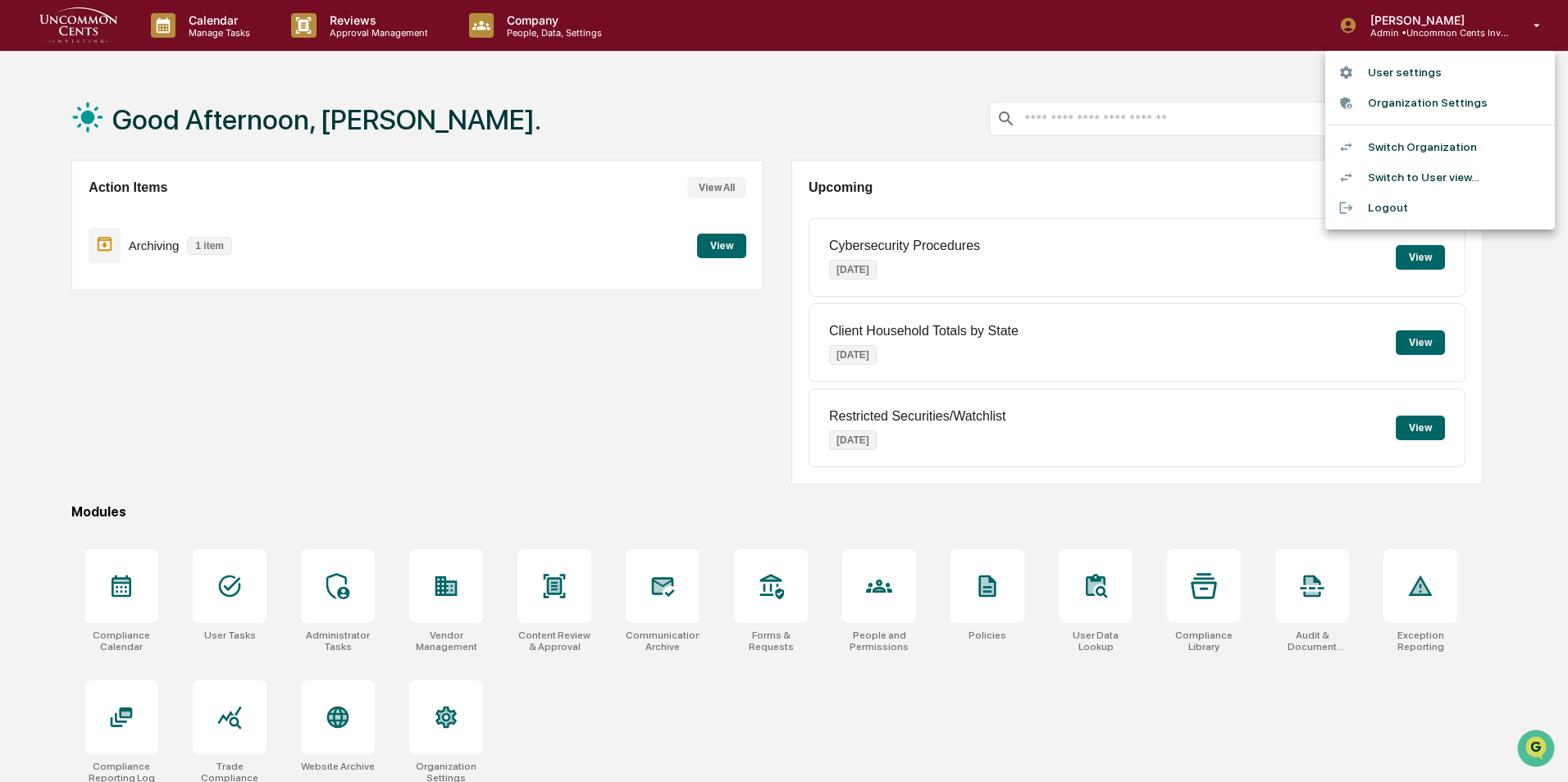
click at [1418, 147] on li "Switch Organization" at bounding box center [1439, 147] width 229 height 31
